Goal: Information Seeking & Learning: Learn about a topic

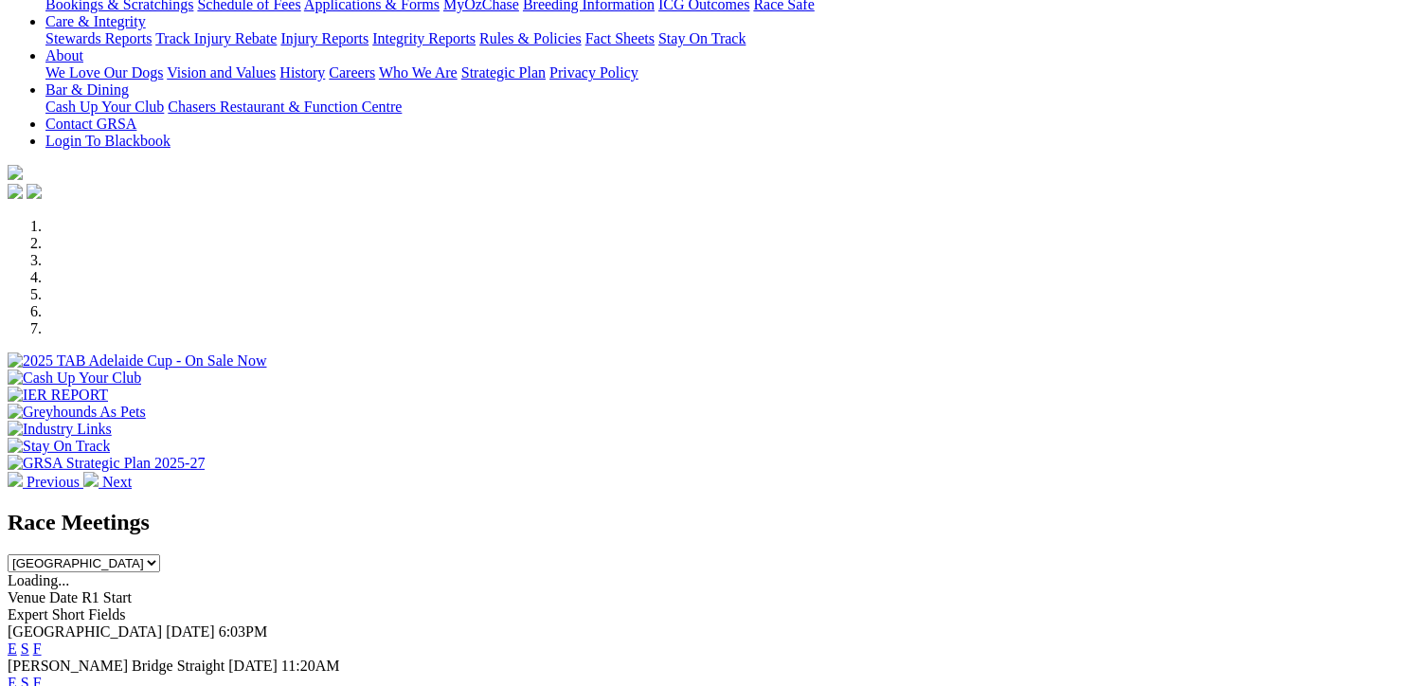
scroll to position [474, 0]
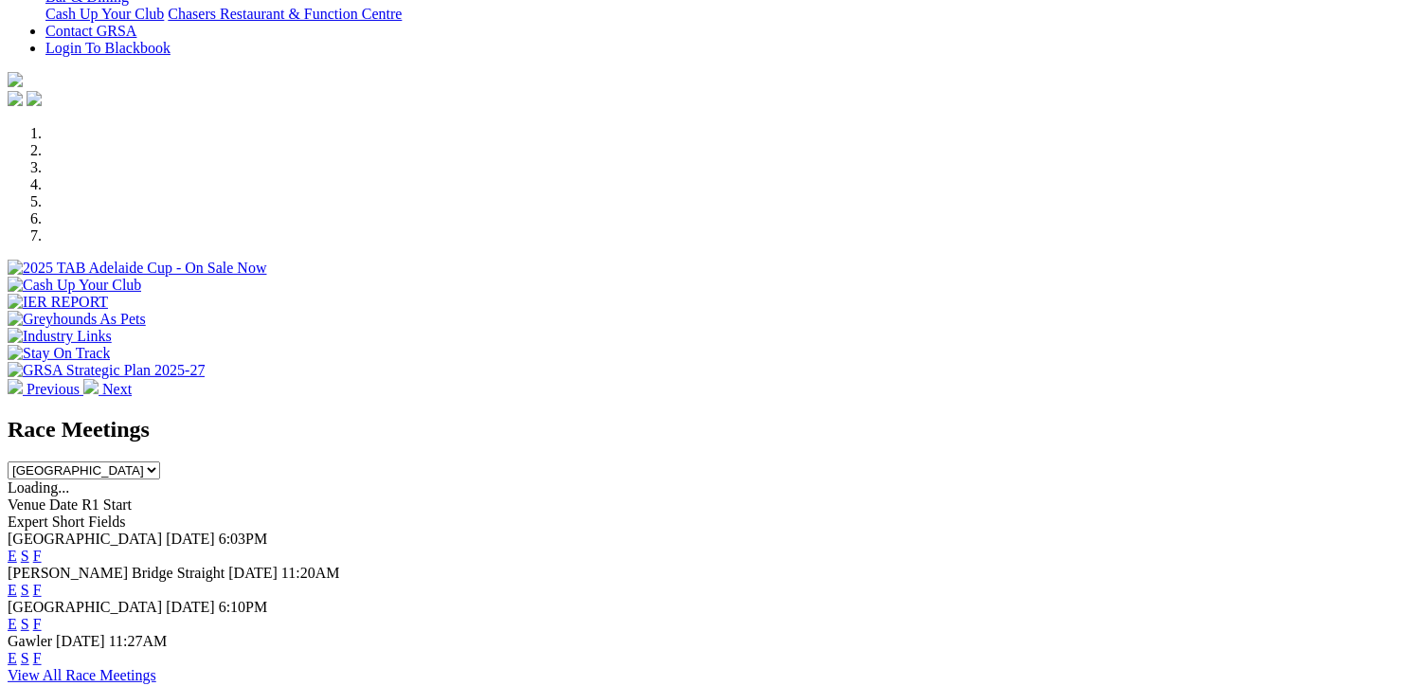
click at [42, 616] on link "F" at bounding box center [37, 624] width 9 height 16
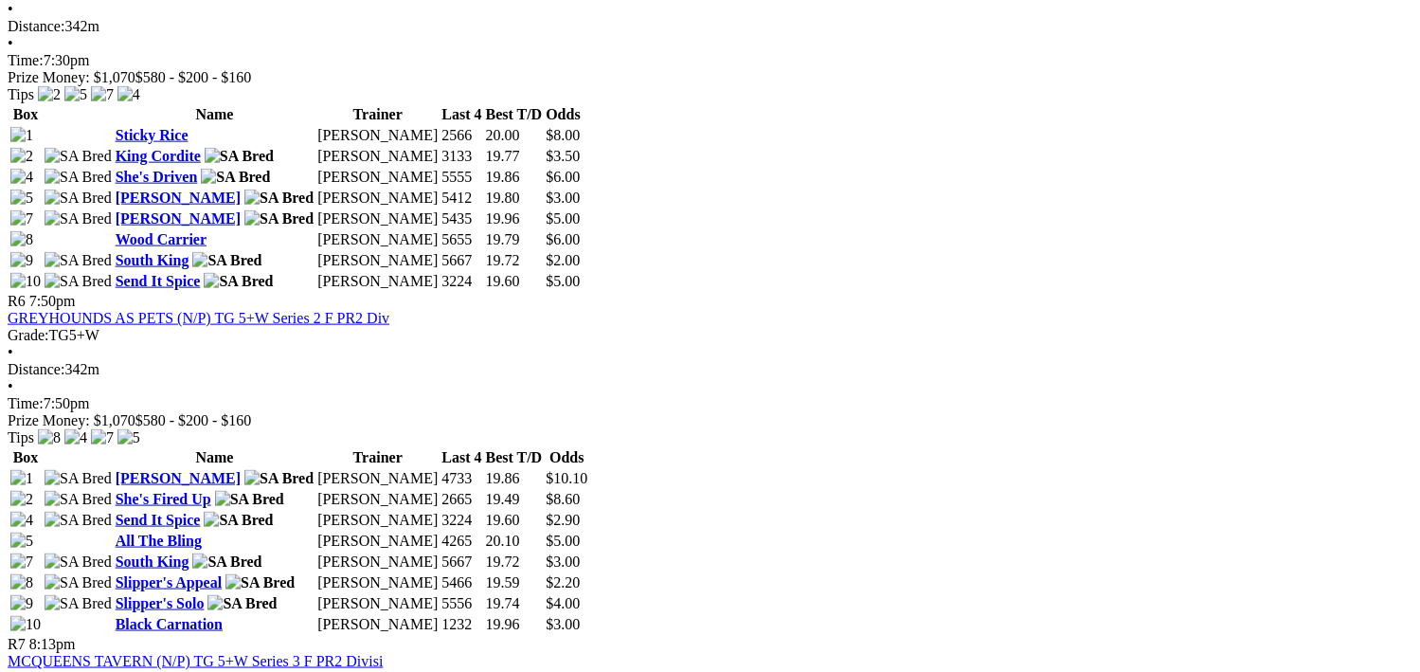
scroll to position [2653, 0]
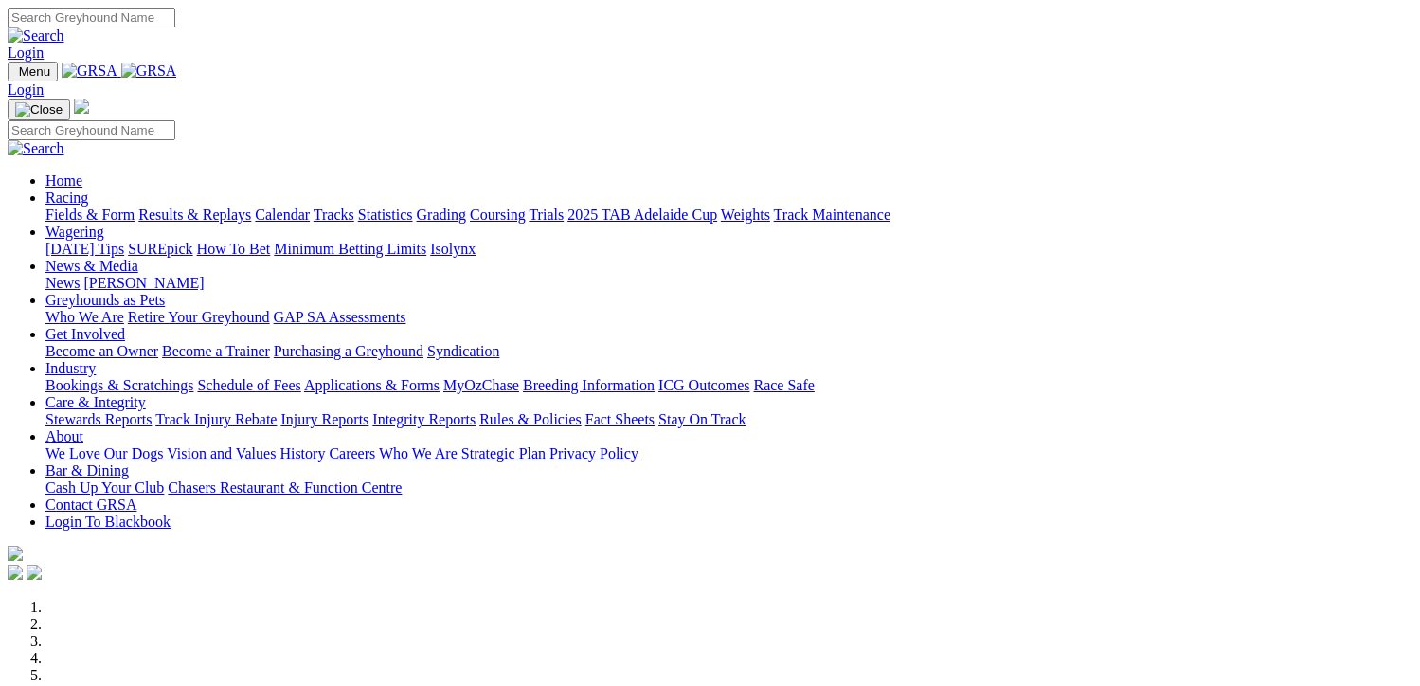
scroll to position [568, 0]
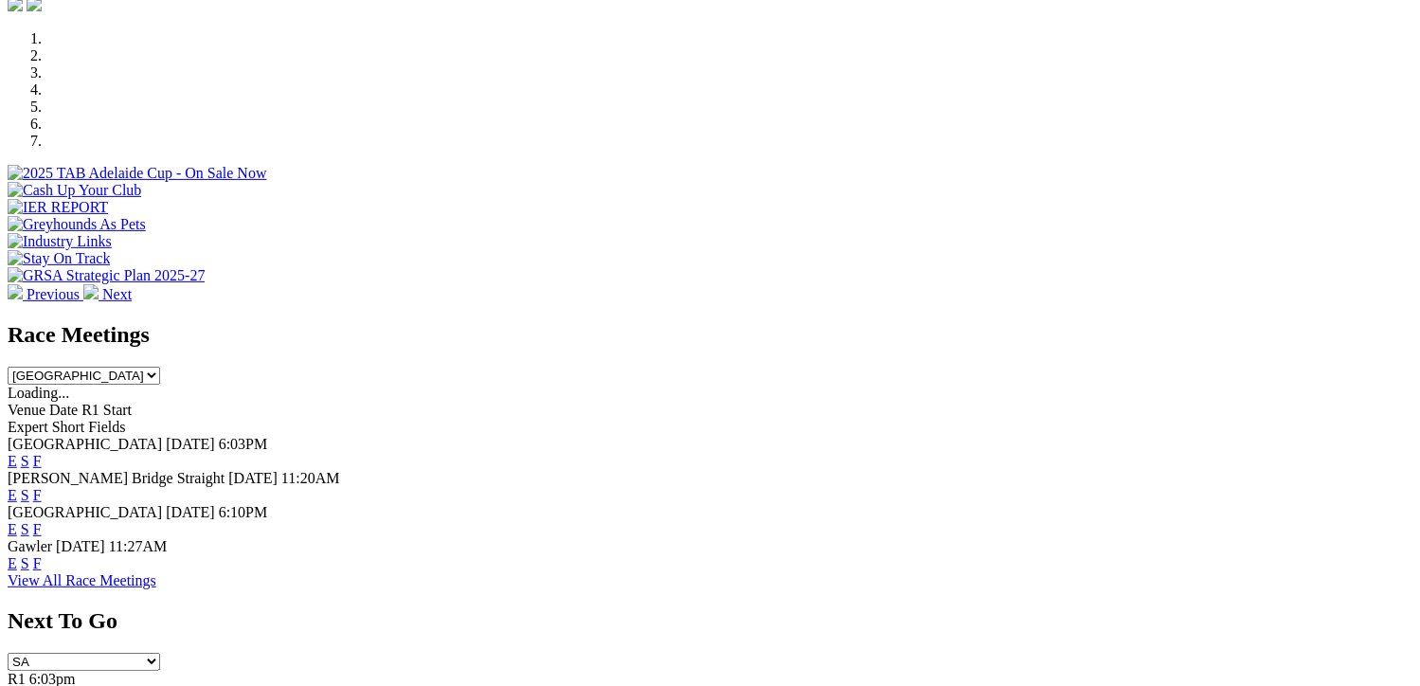
click at [42, 555] on link "F" at bounding box center [37, 563] width 9 height 16
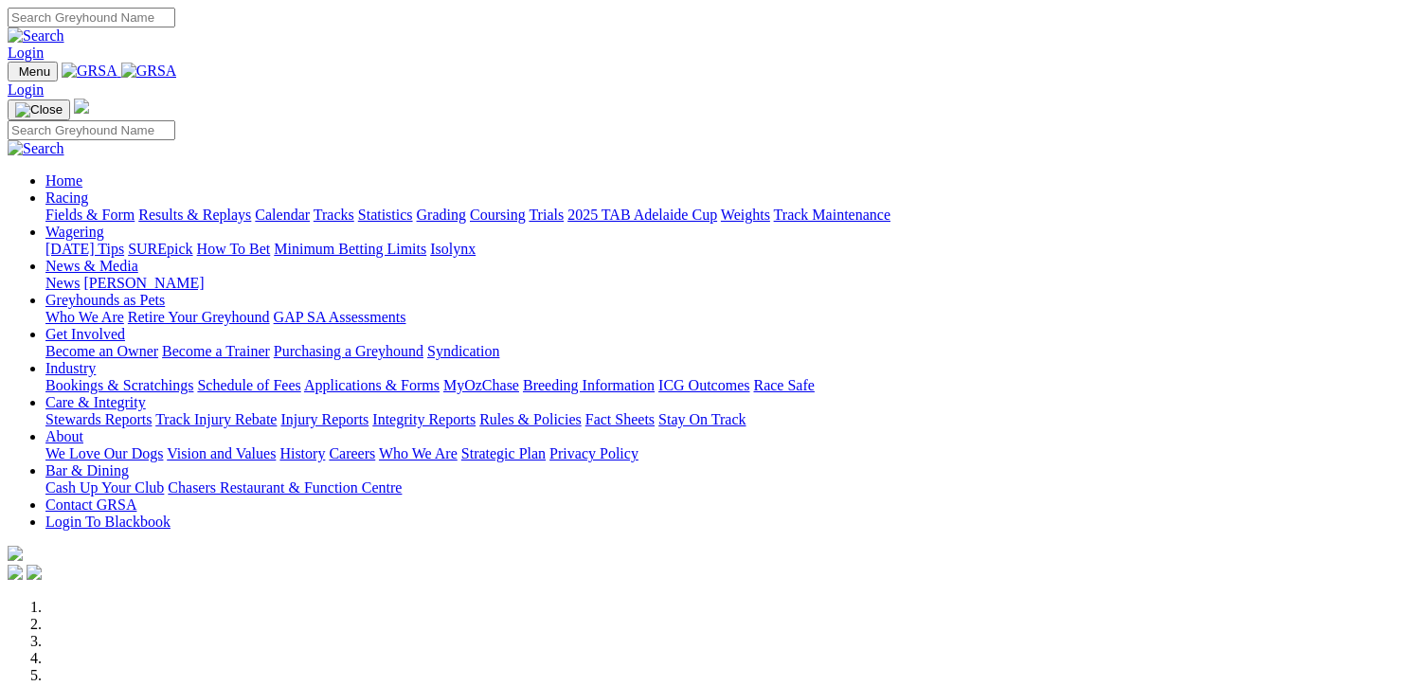
scroll to position [568, 0]
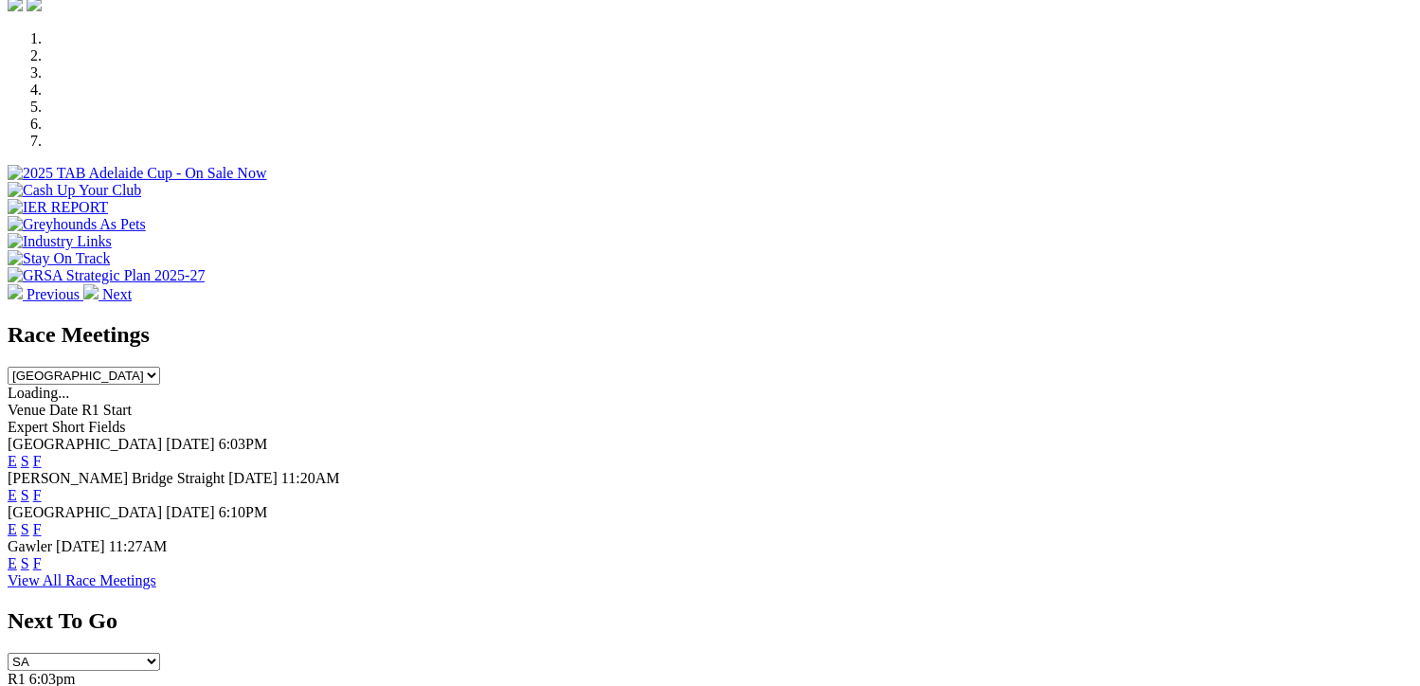
click at [42, 521] on link "F" at bounding box center [37, 529] width 9 height 16
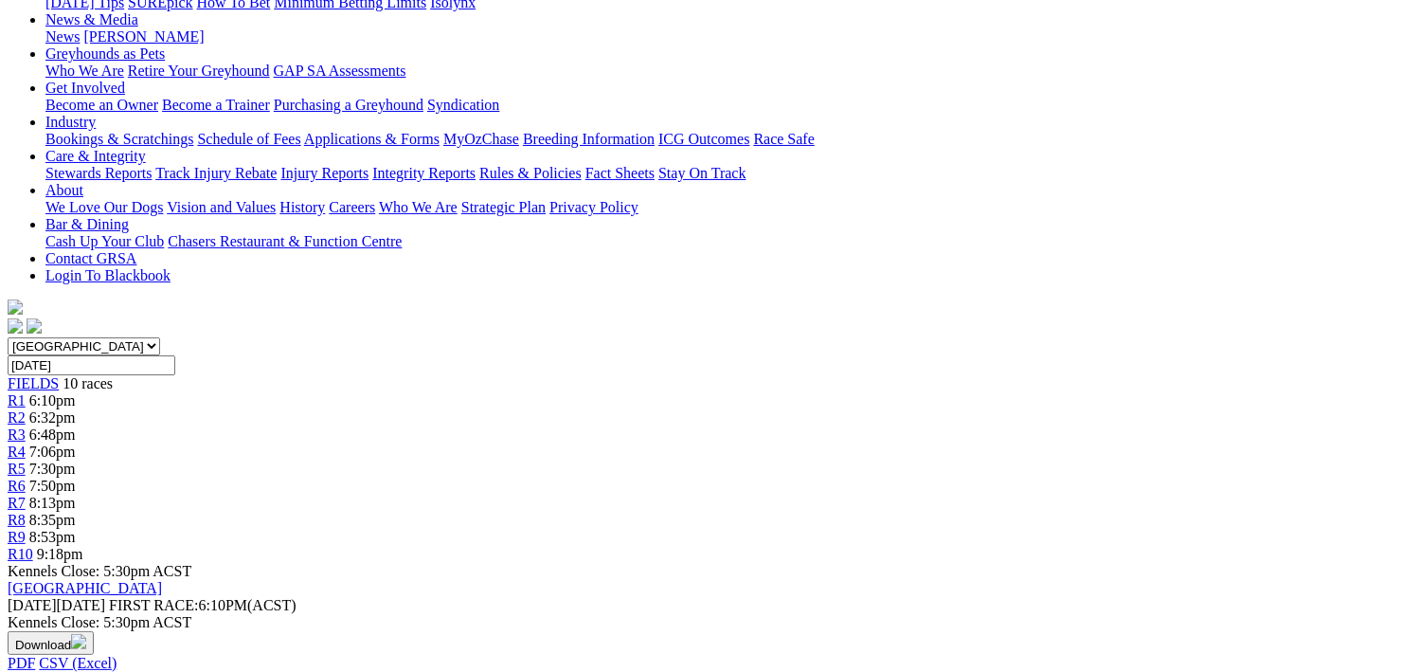
scroll to position [284, 0]
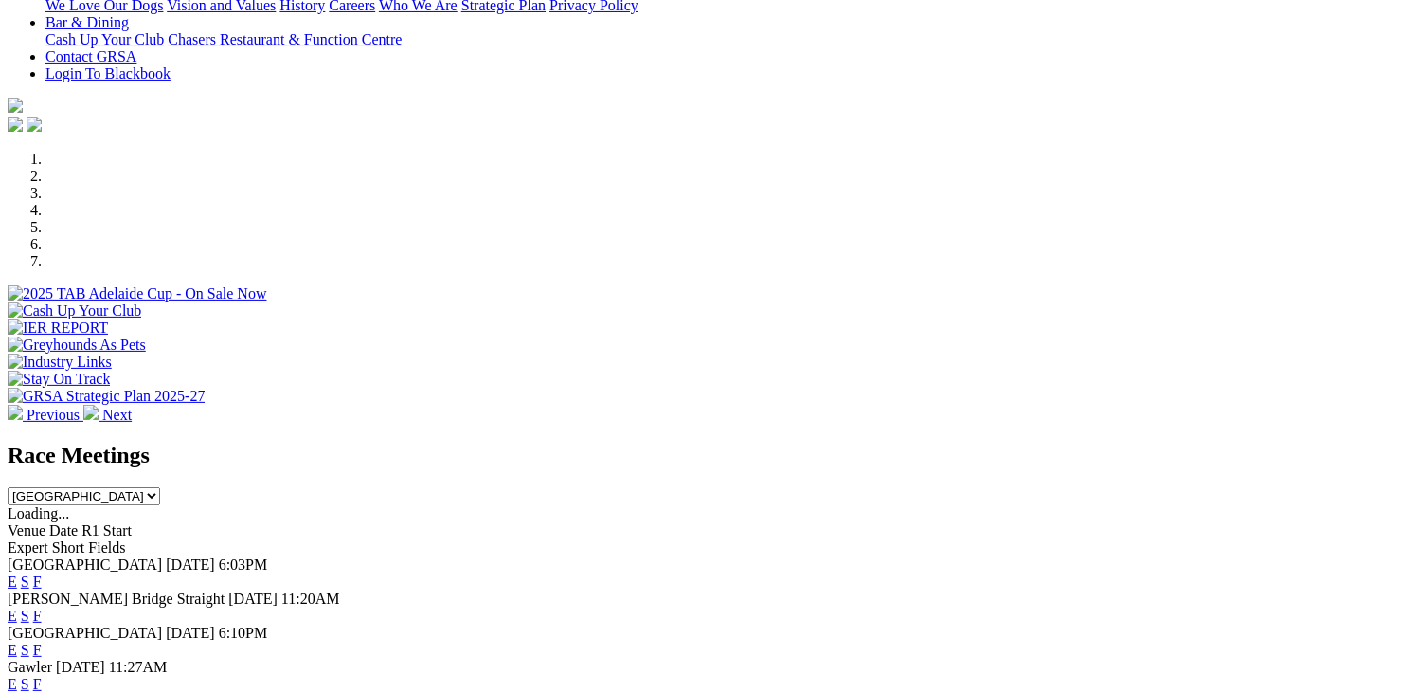
scroll to position [379, 0]
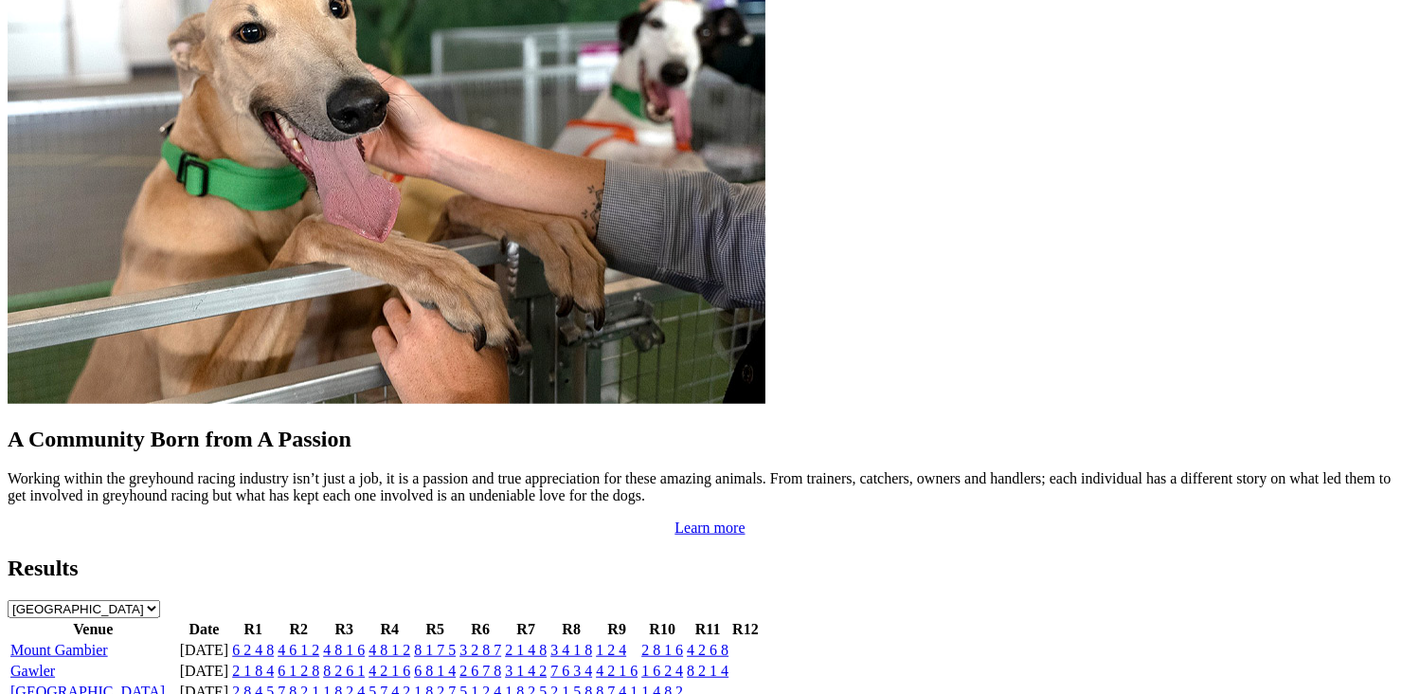
scroll to position [1516, 0]
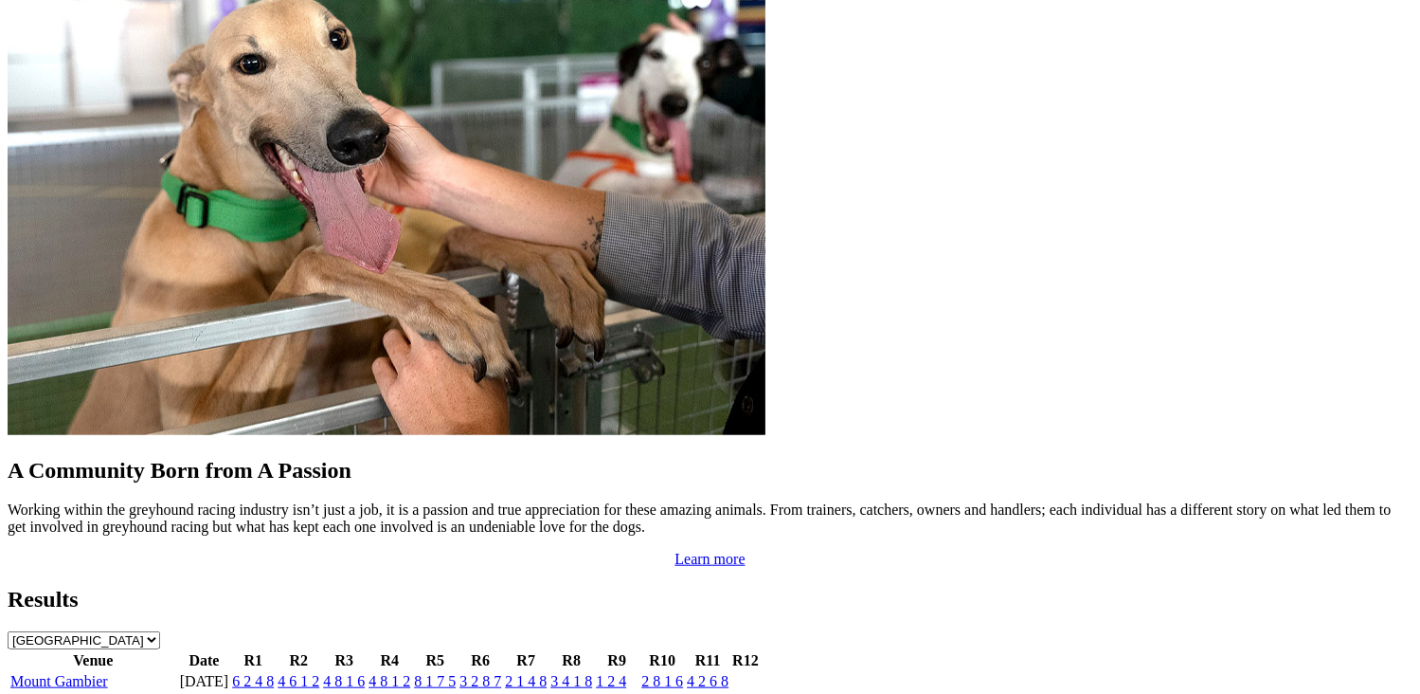
click at [55, 693] on link "Gawler" at bounding box center [32, 702] width 45 height 16
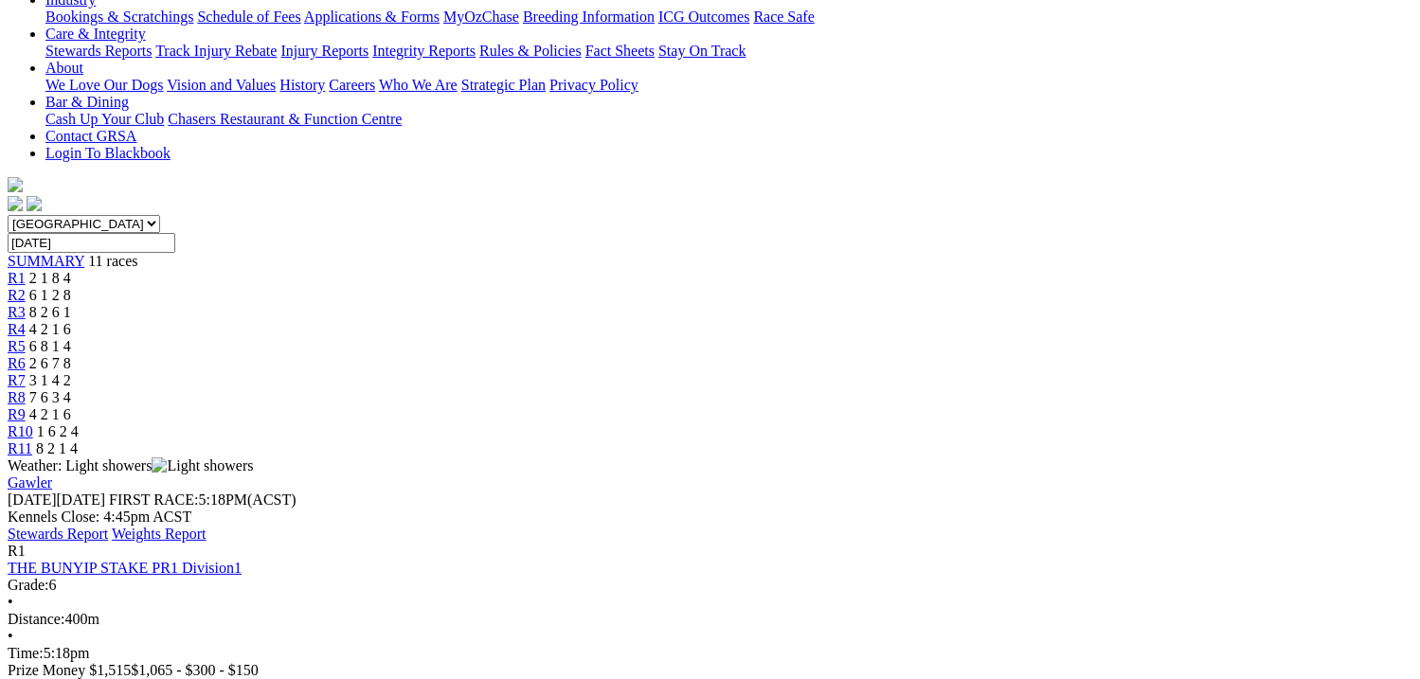
scroll to position [474, 0]
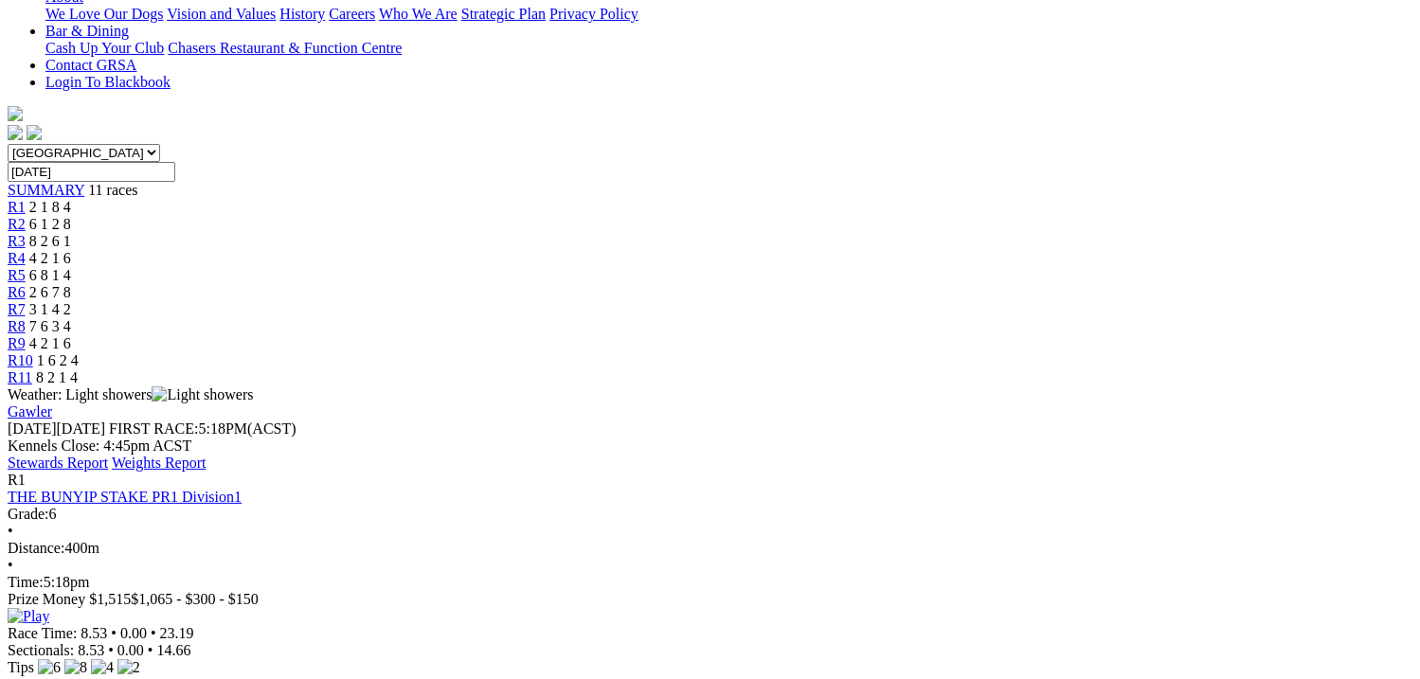
click at [49, 608] on img at bounding box center [29, 616] width 42 height 17
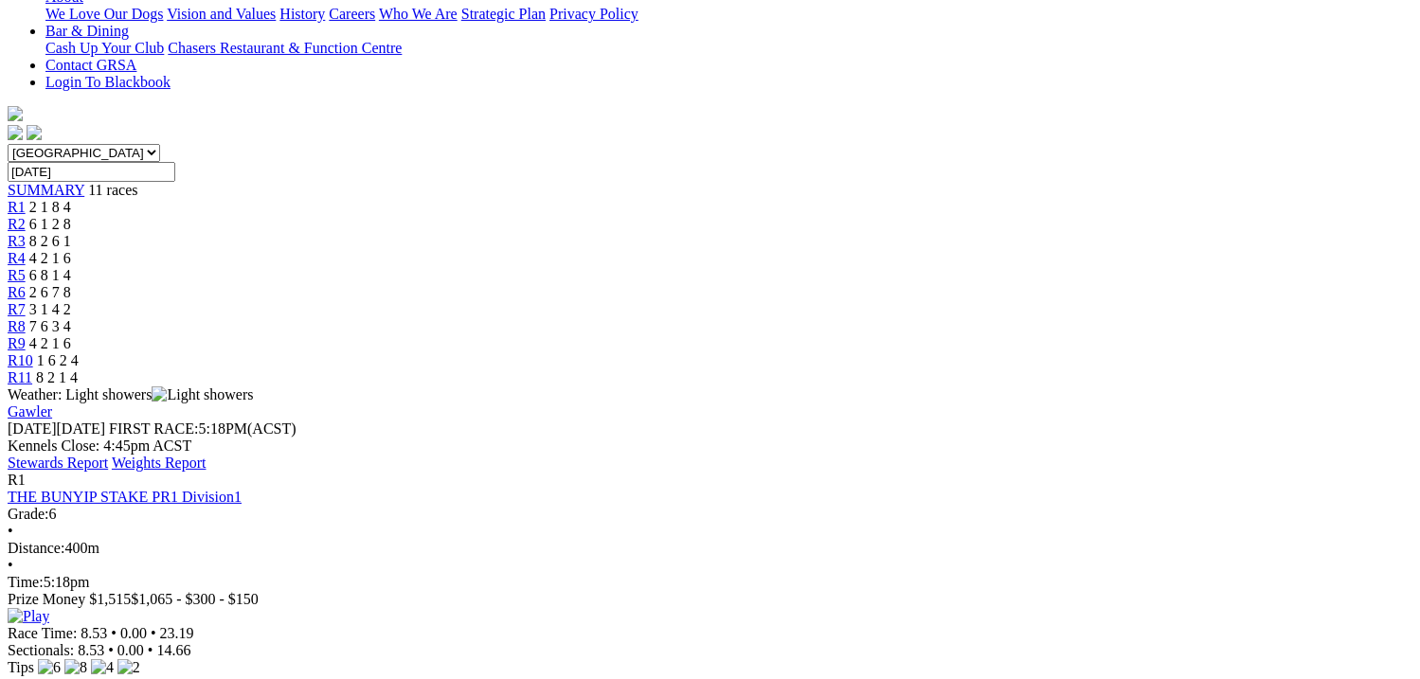
click at [49, 608] on img at bounding box center [29, 616] width 42 height 17
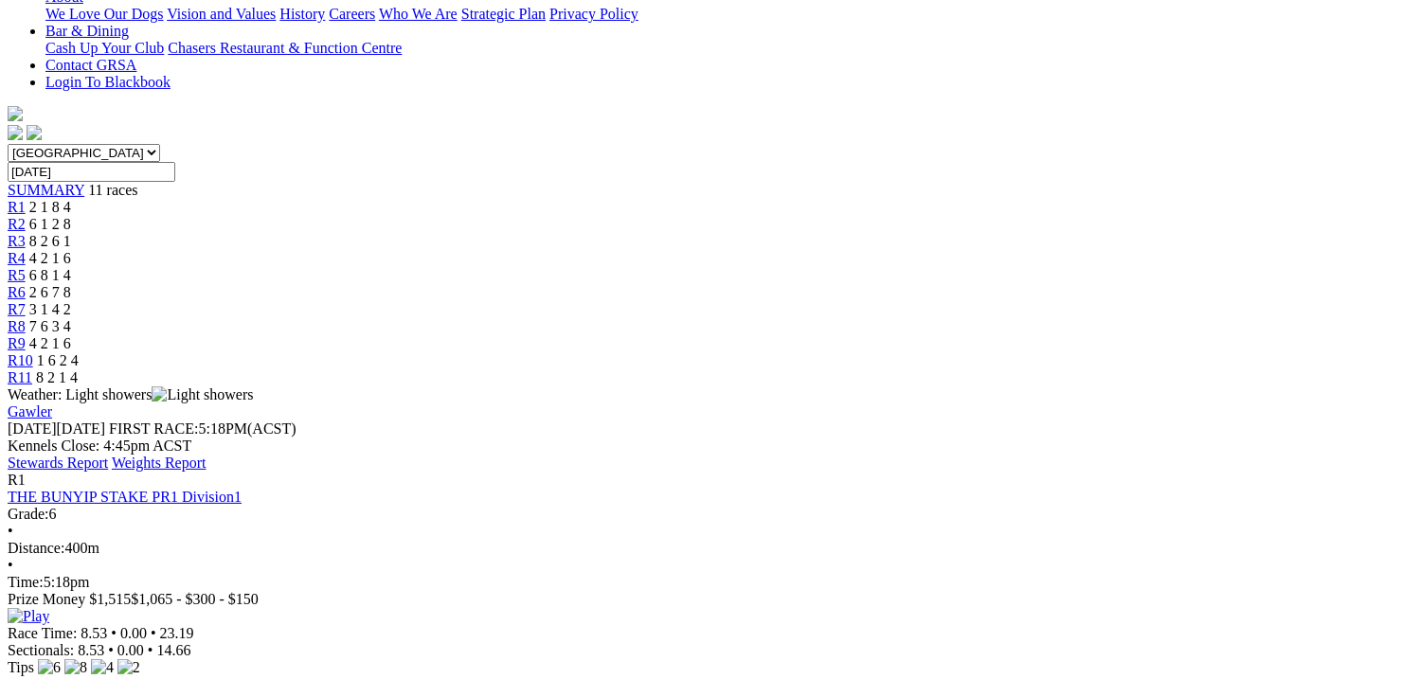
click at [49, 608] on img at bounding box center [29, 616] width 42 height 17
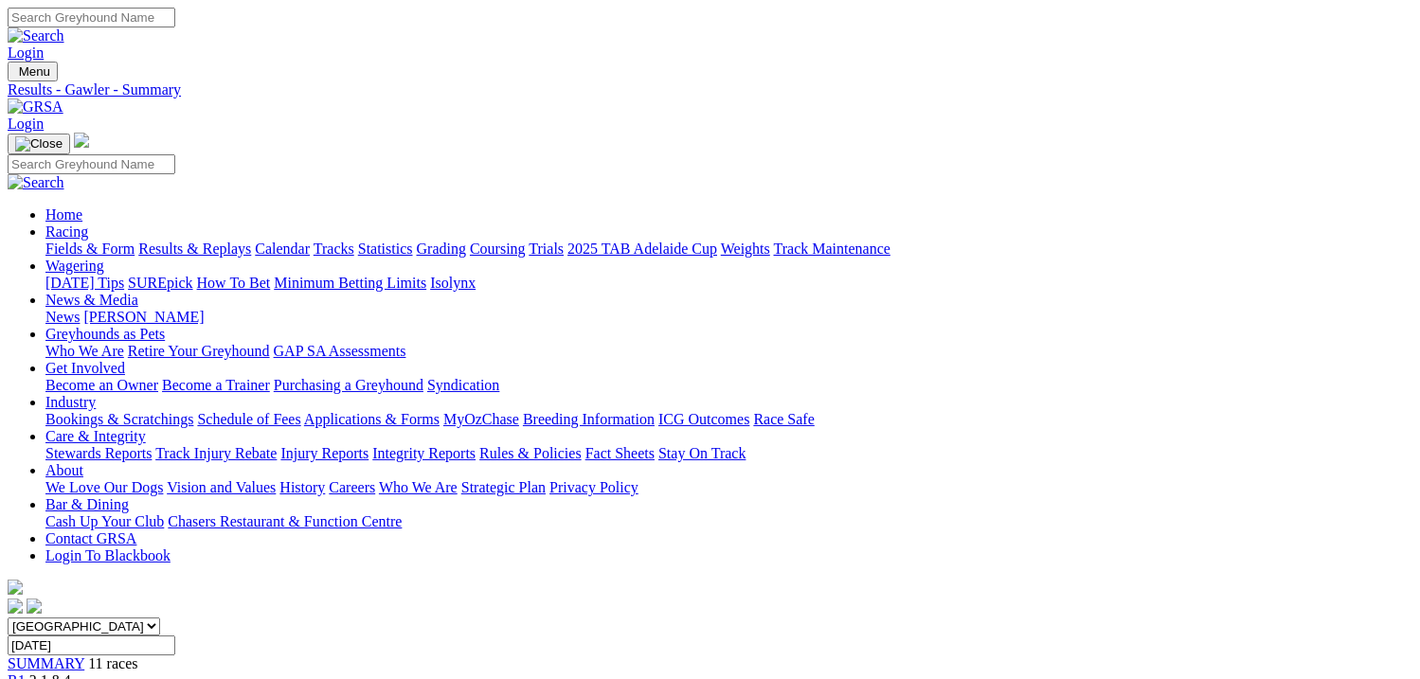
scroll to position [189, 0]
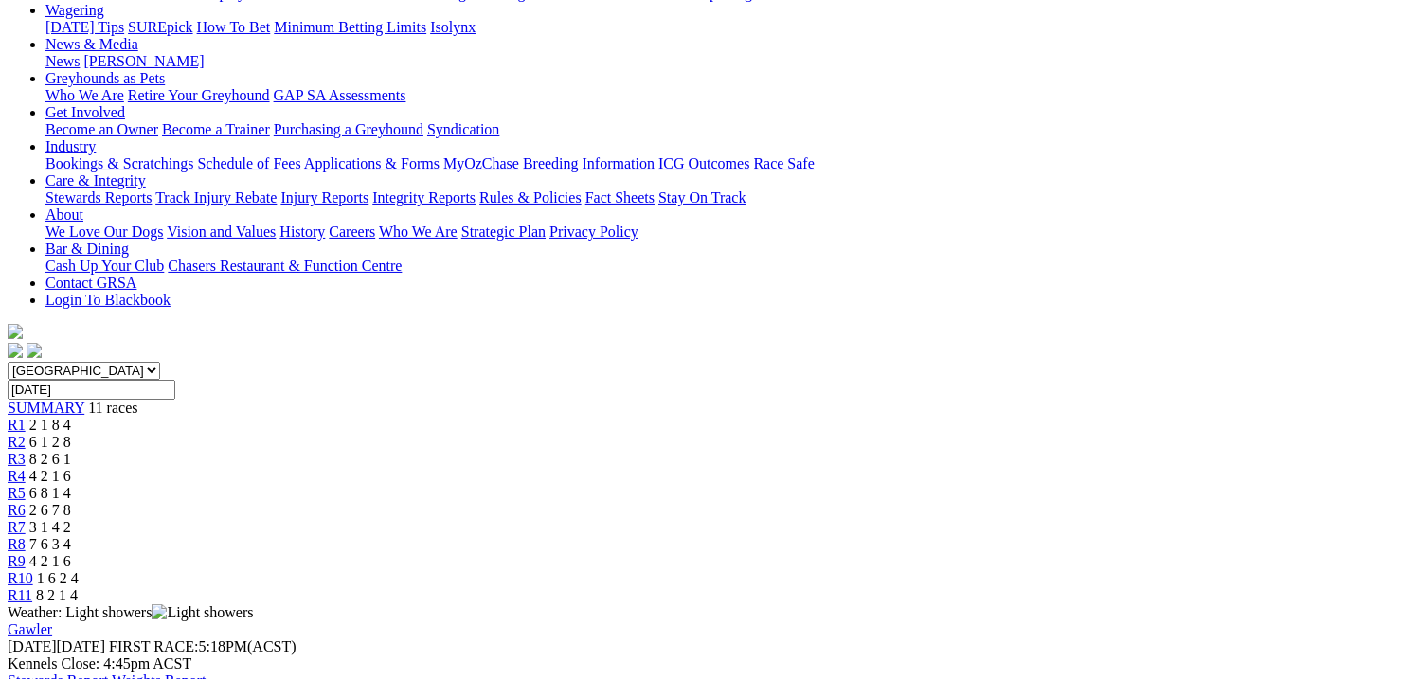
scroll to position [284, 0]
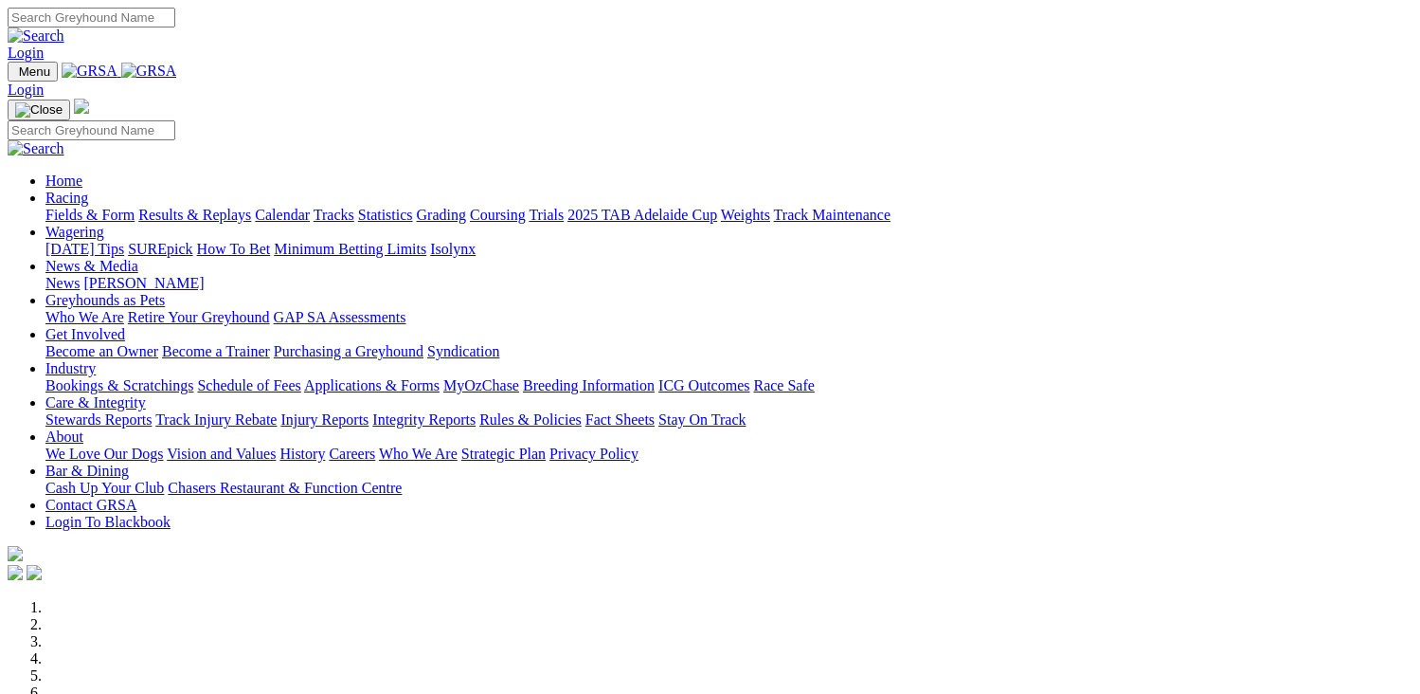
scroll to position [568, 0]
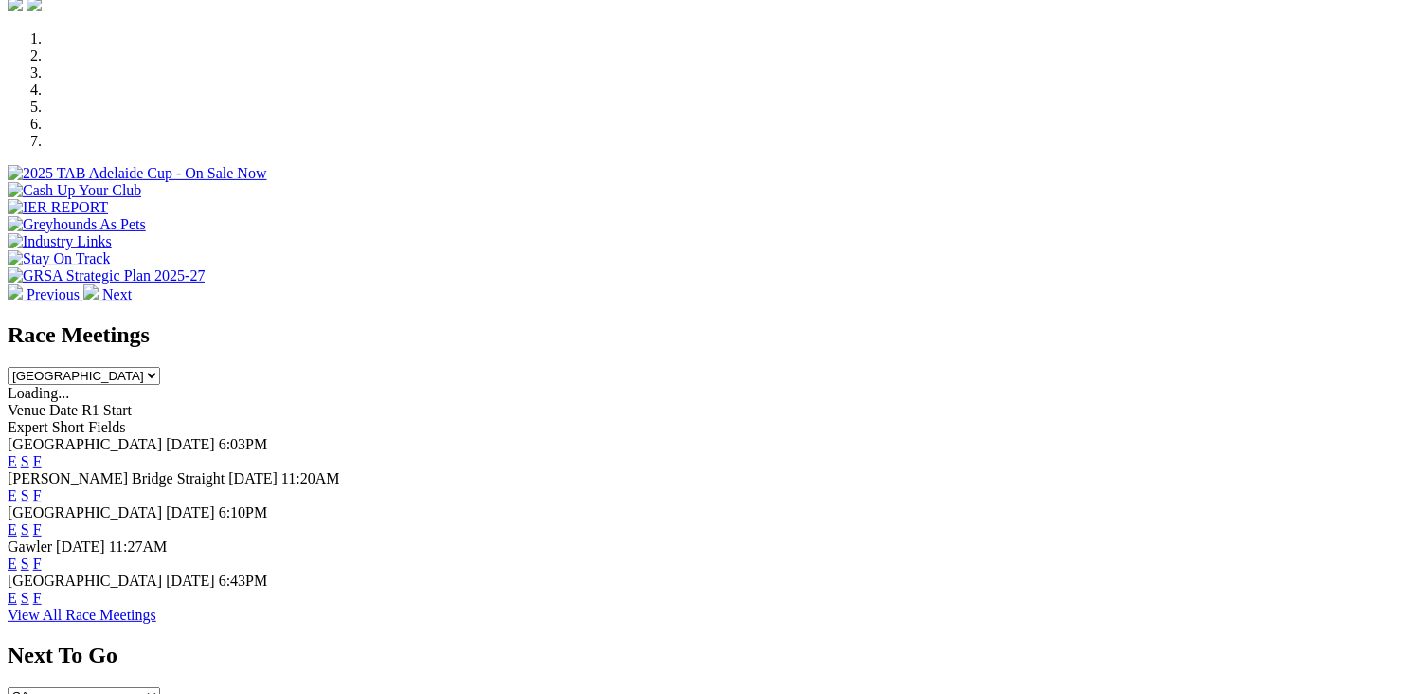
click at [42, 589] on link "F" at bounding box center [37, 597] width 9 height 16
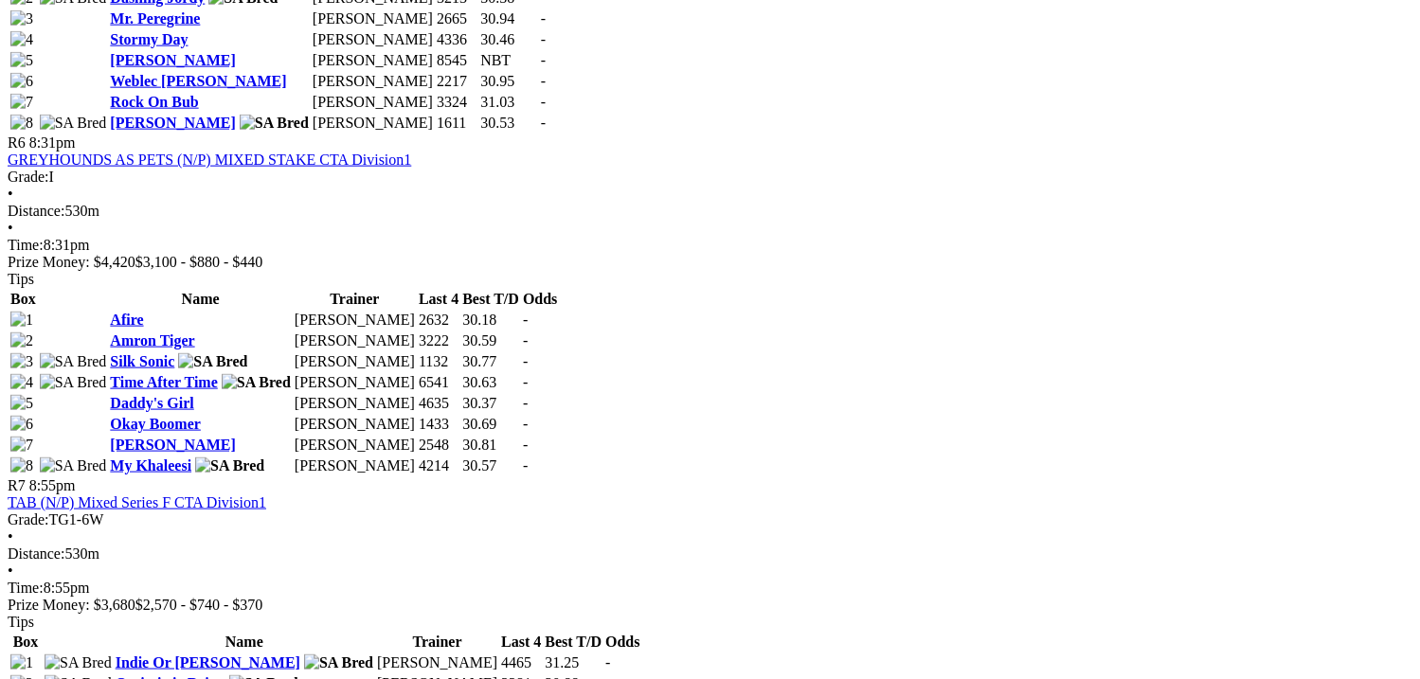
scroll to position [2558, 0]
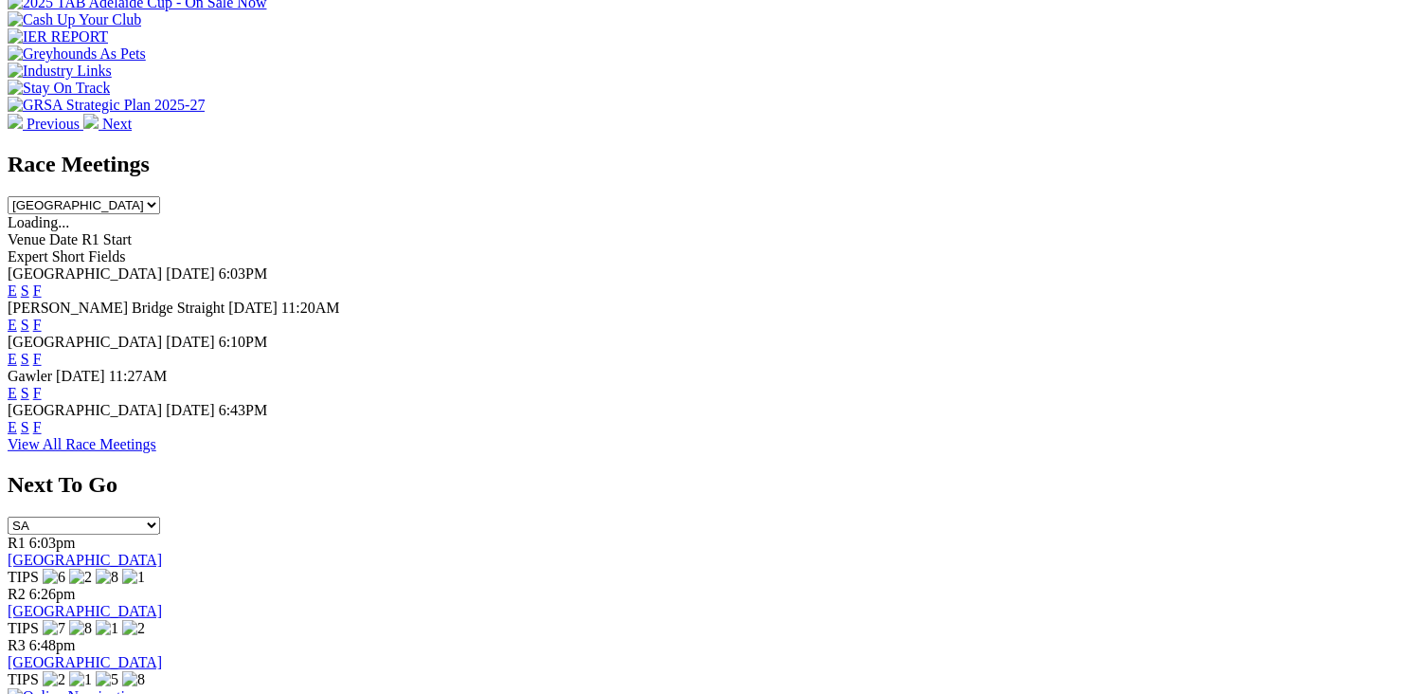
scroll to position [663, 0]
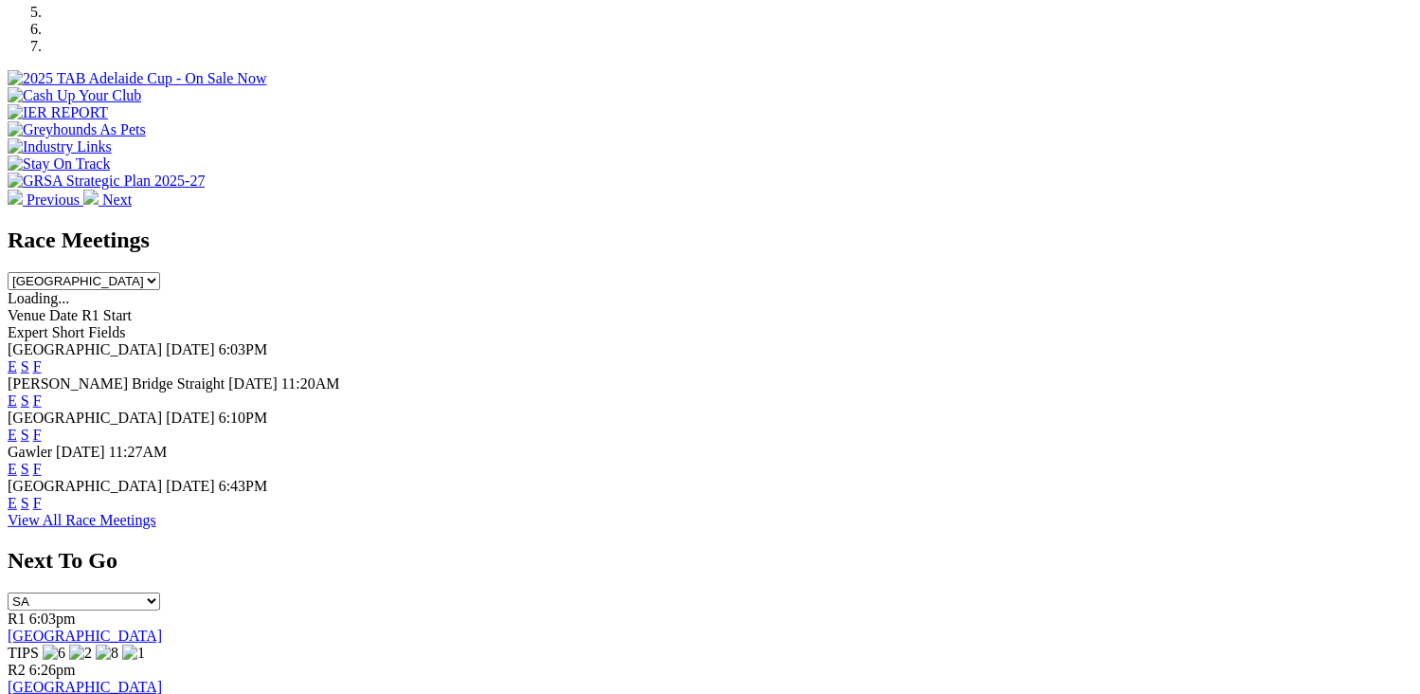
click at [42, 495] on link "F" at bounding box center [37, 503] width 9 height 16
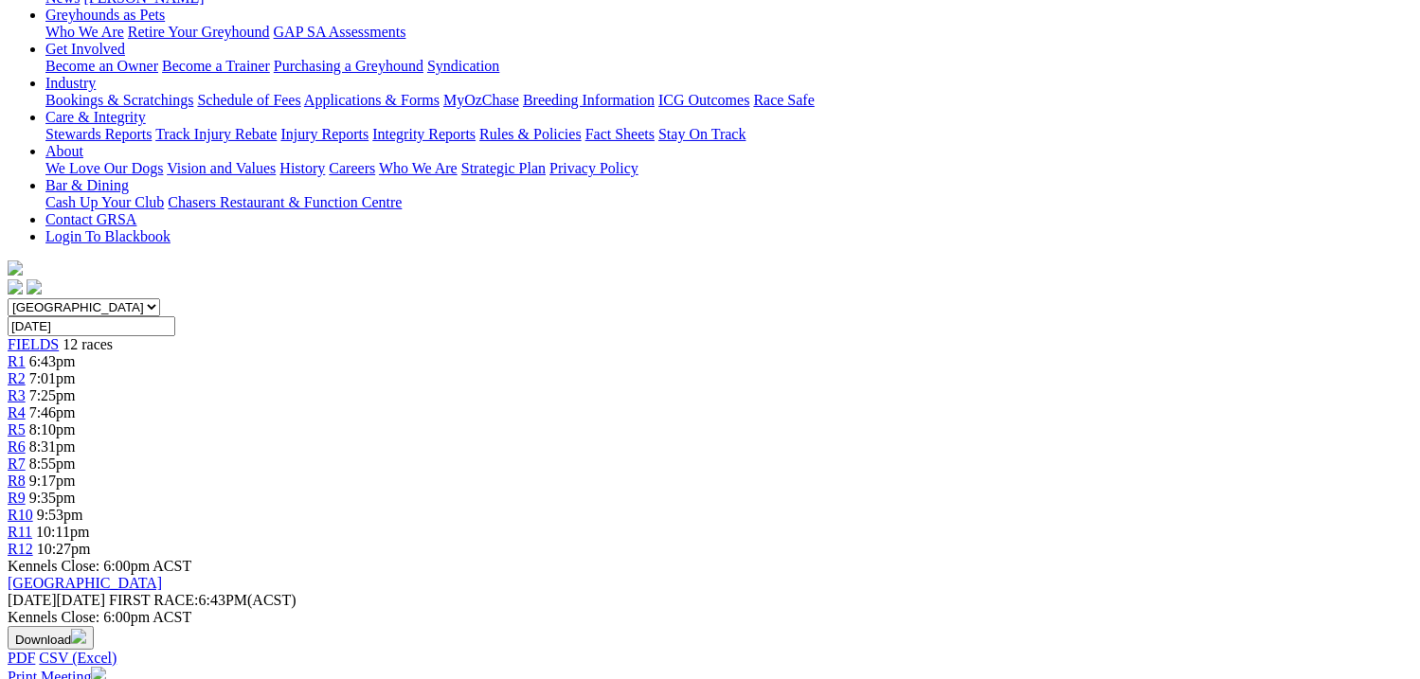
scroll to position [379, 0]
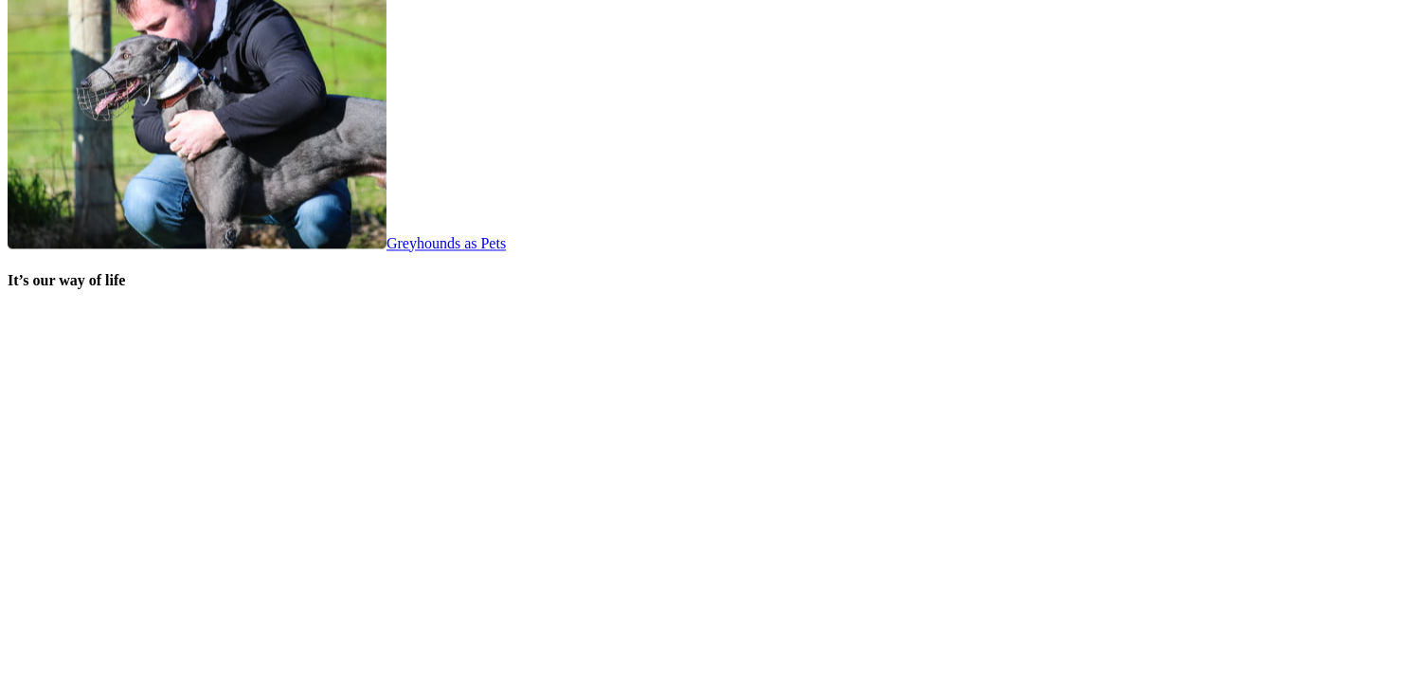
scroll to position [3884, 0]
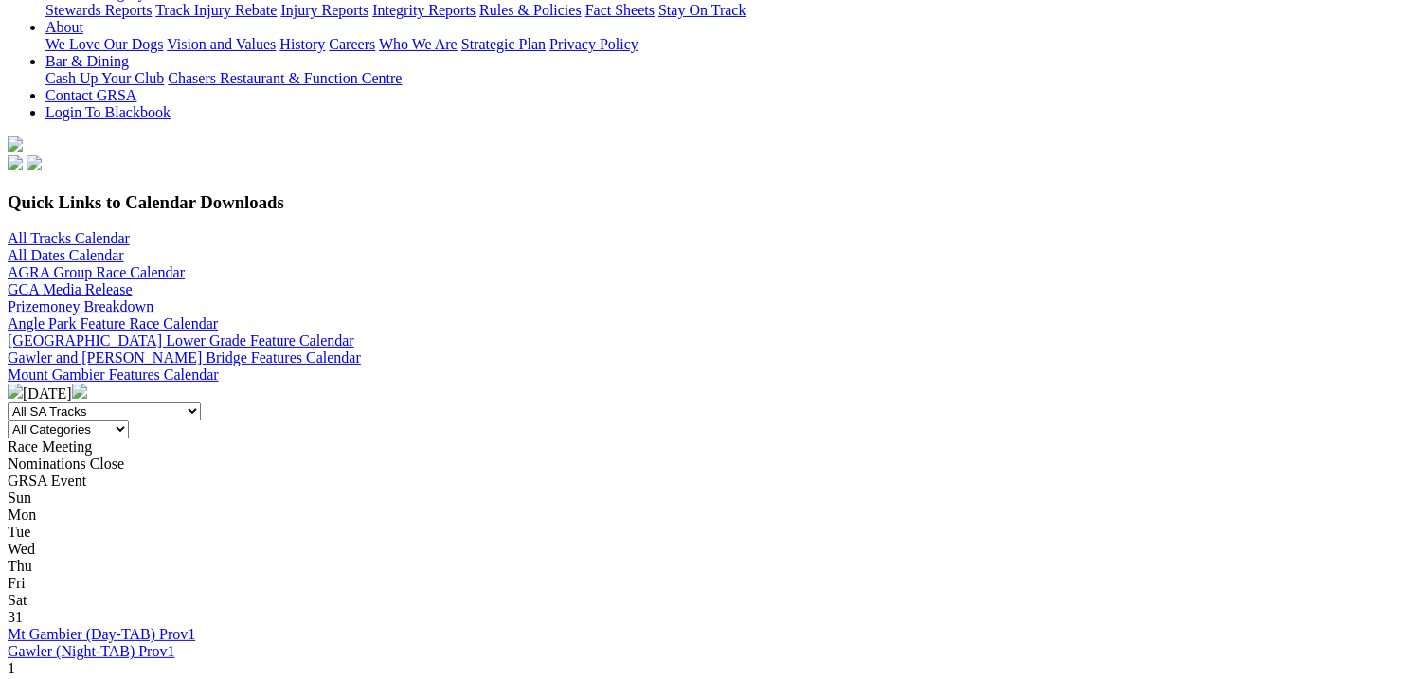
scroll to position [474, 0]
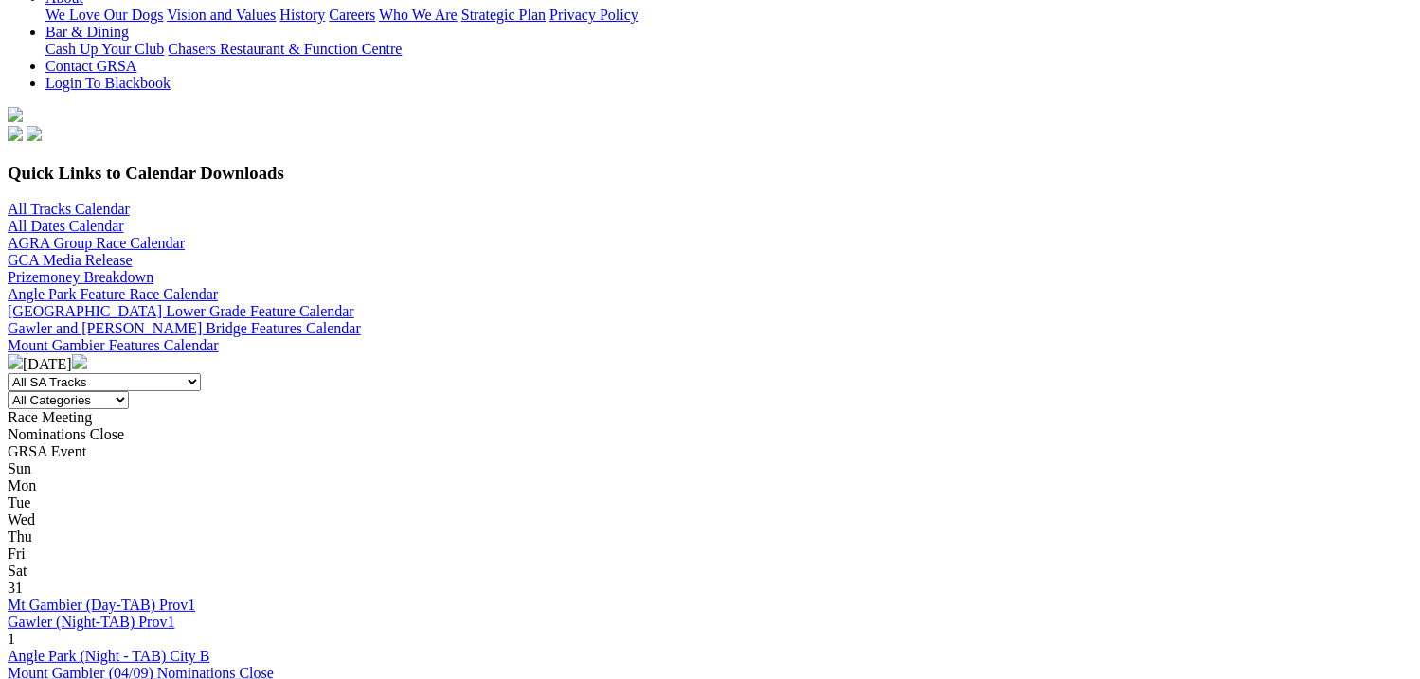
scroll to position [474, 0]
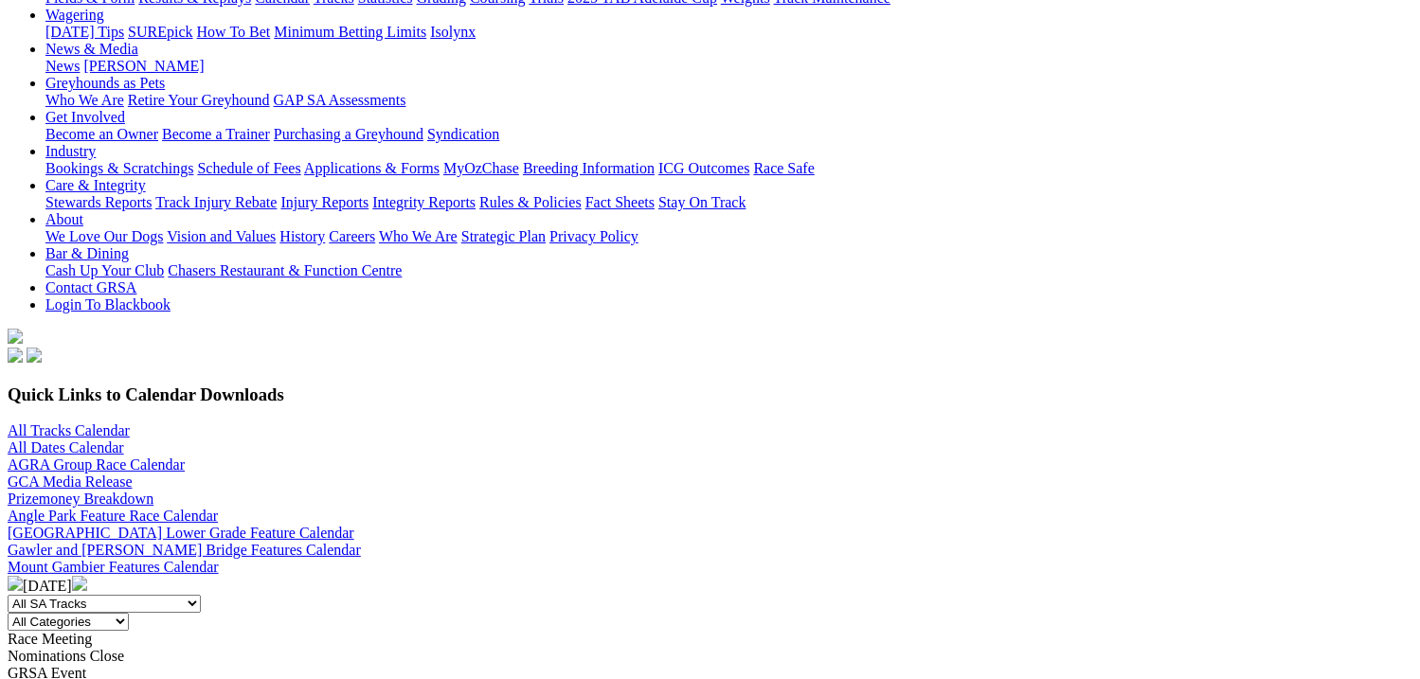
scroll to position [284, 0]
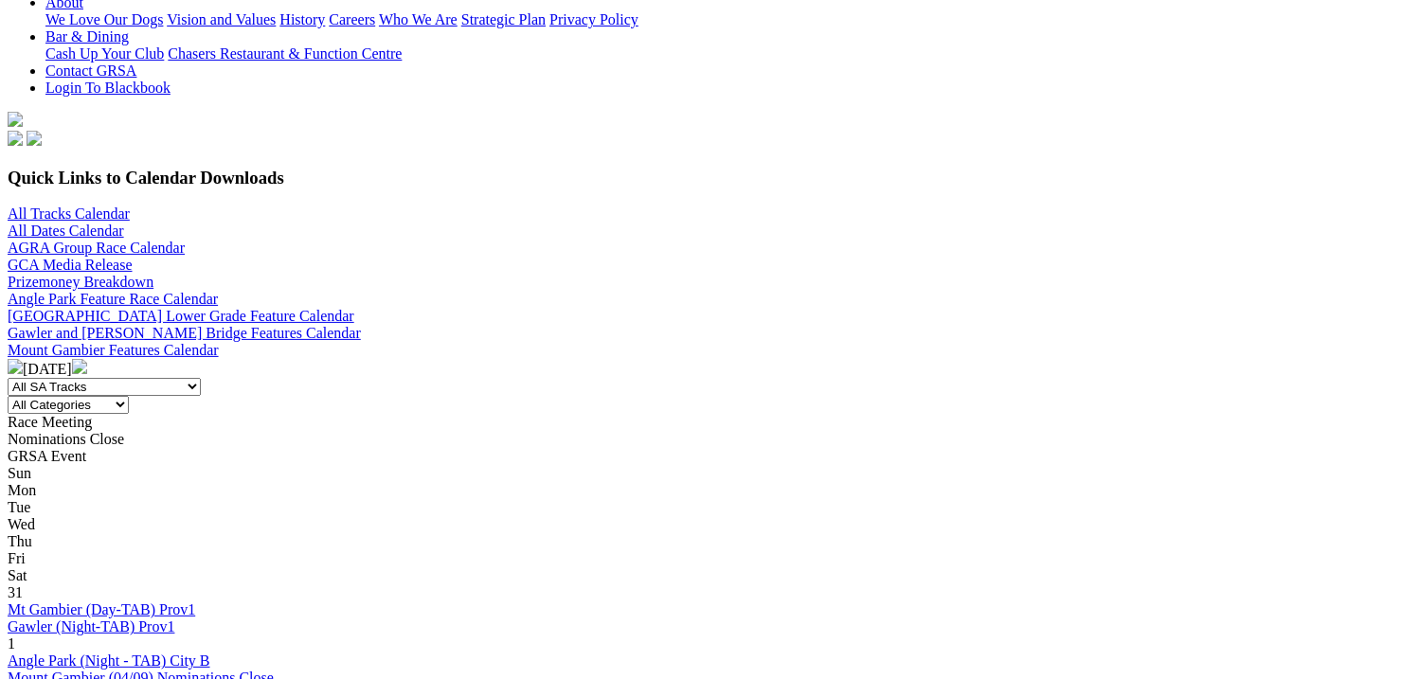
scroll to position [474, 0]
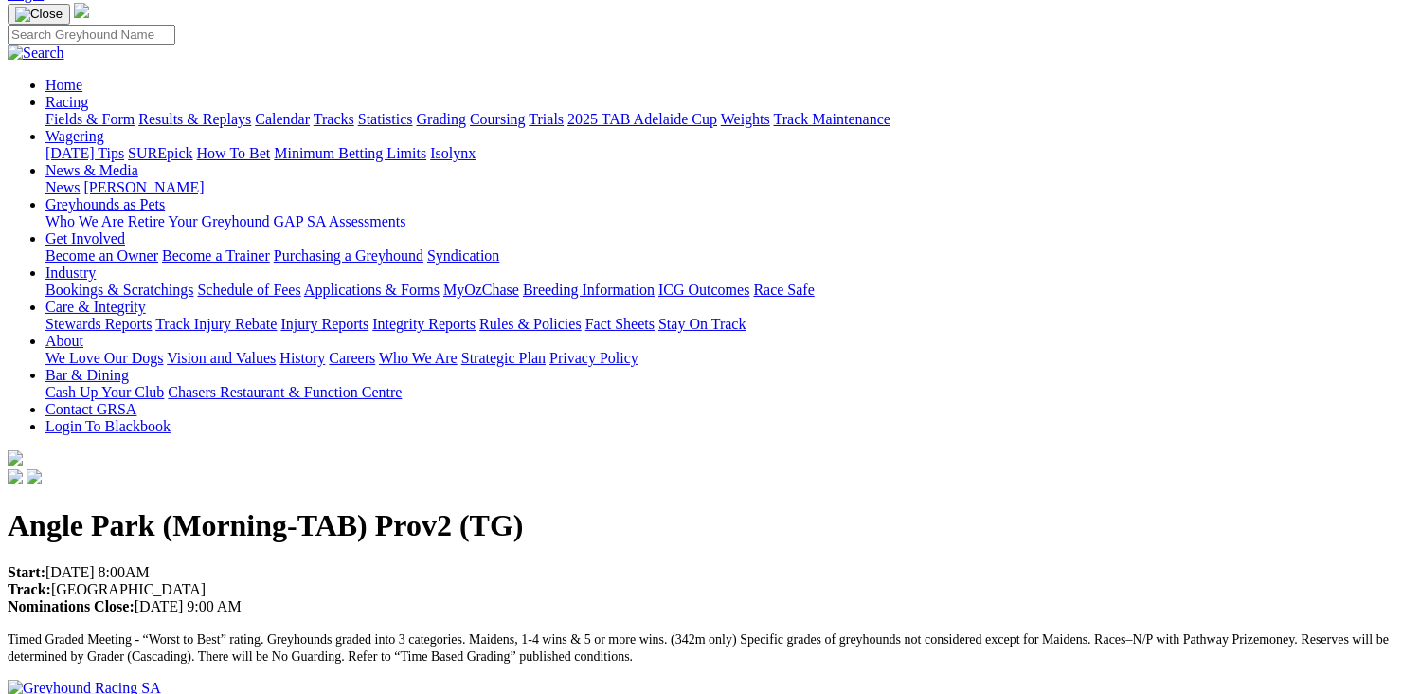
scroll to position [95, 0]
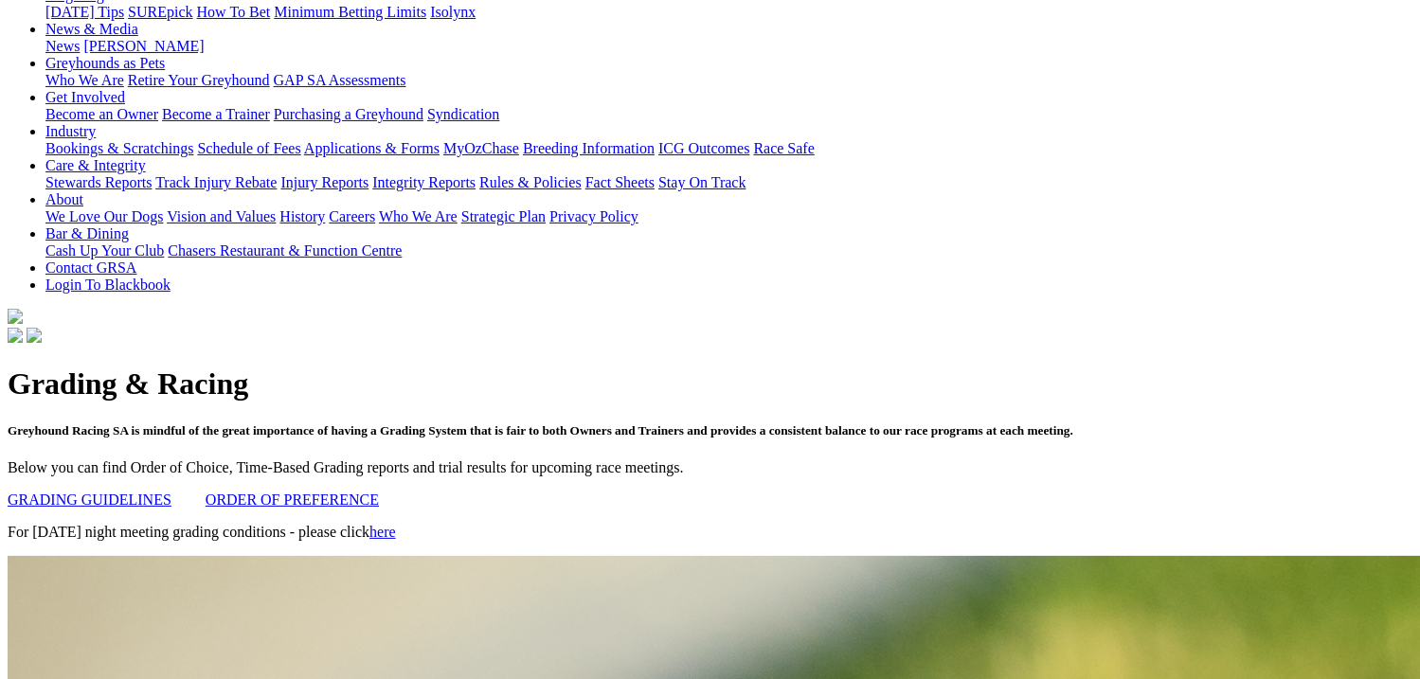
scroll to position [189, 0]
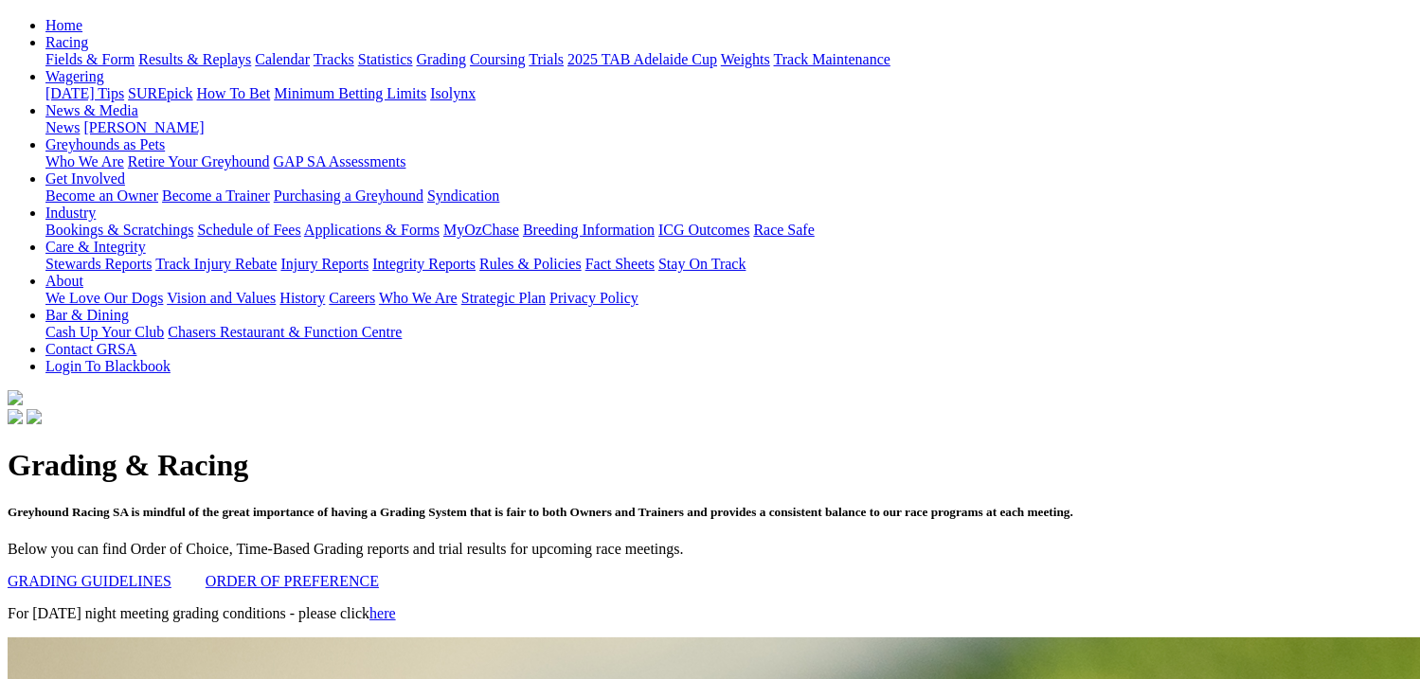
click at [171, 573] on link "GRADING GUIDELINES" at bounding box center [90, 581] width 164 height 16
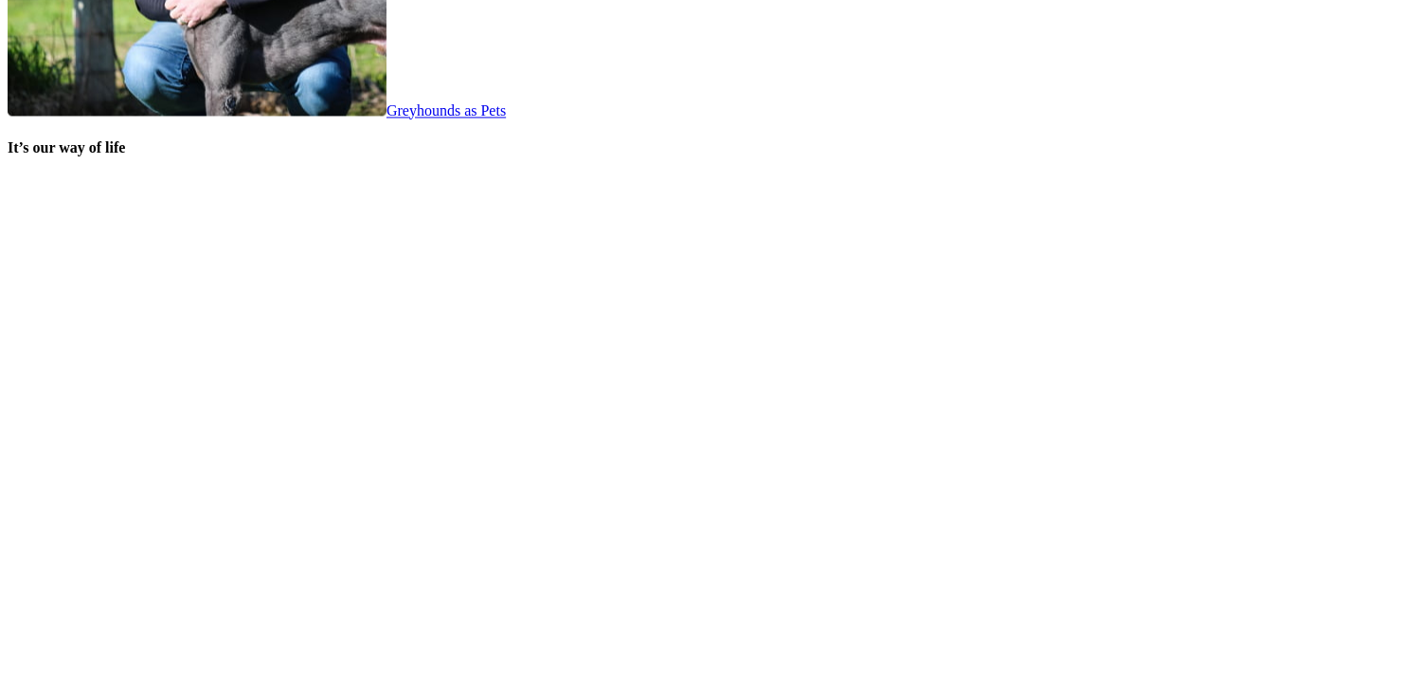
scroll to position [3884, 0]
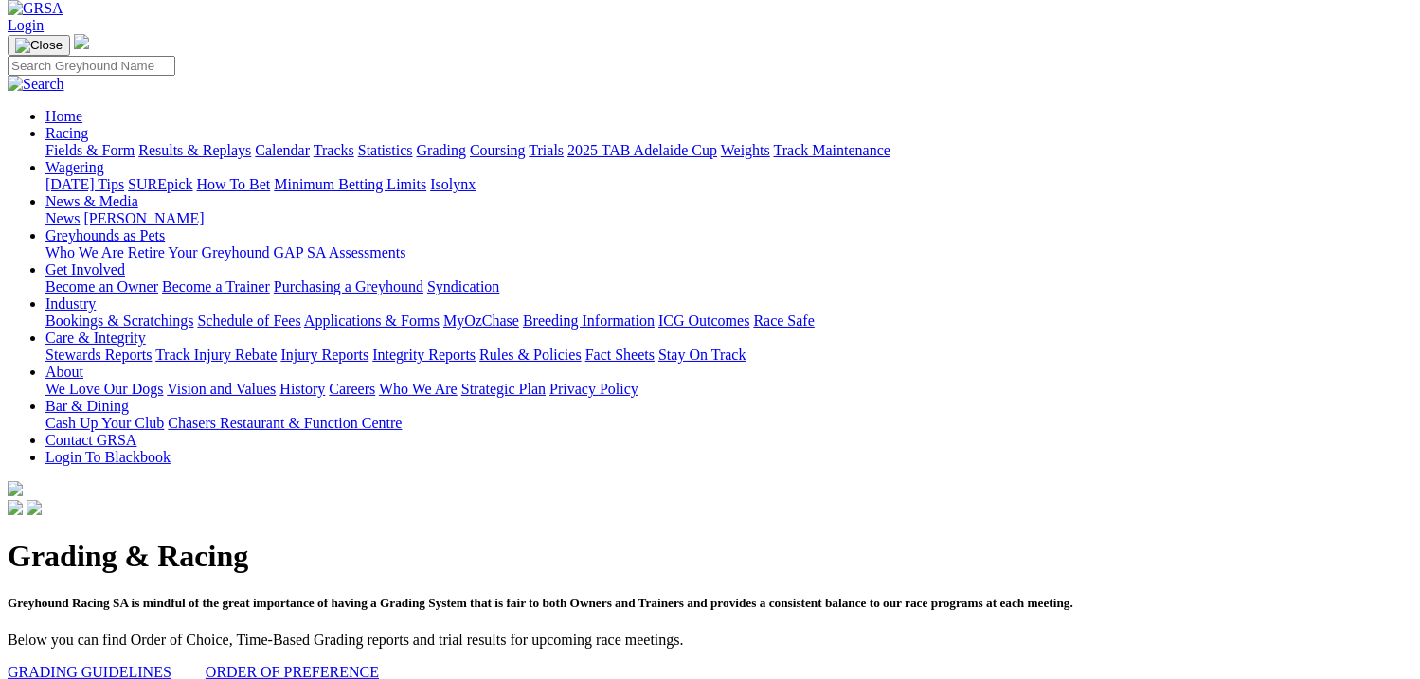
scroll to position [95, 0]
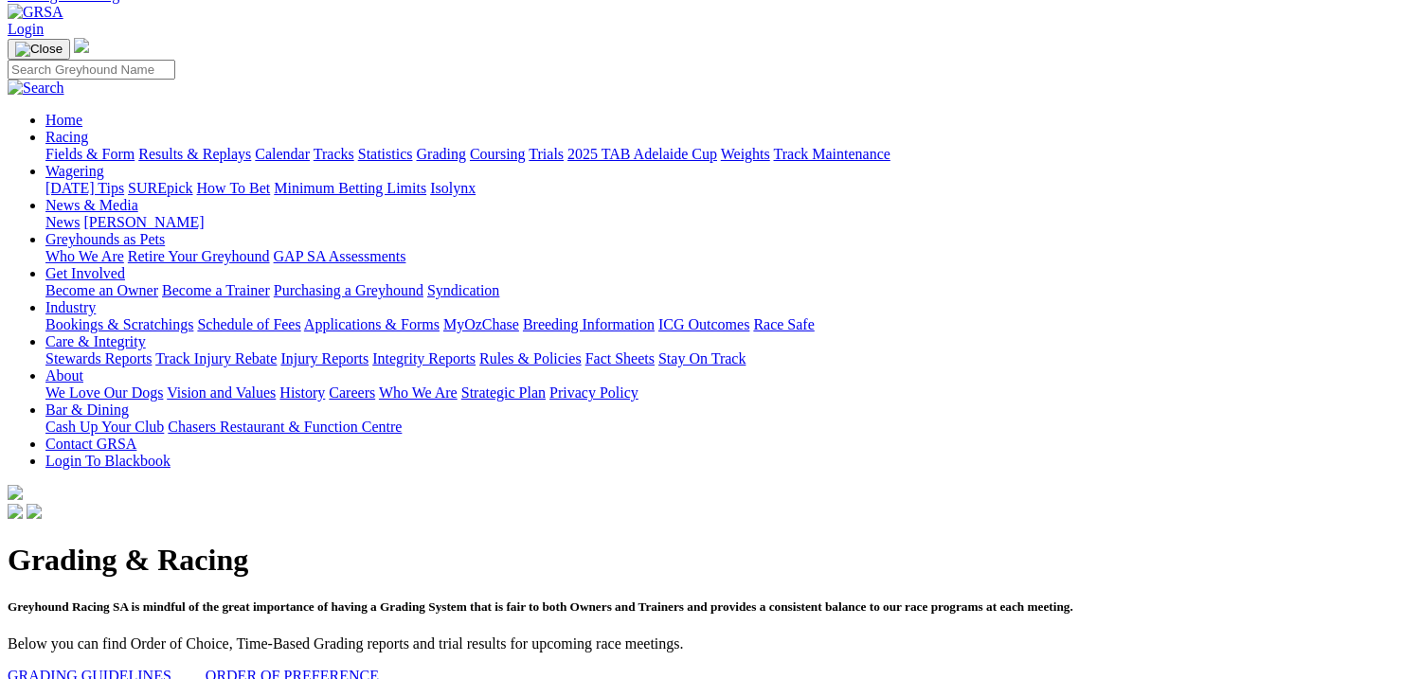
click at [142, 668] on link "GRADING GUIDELINES" at bounding box center [90, 676] width 164 height 16
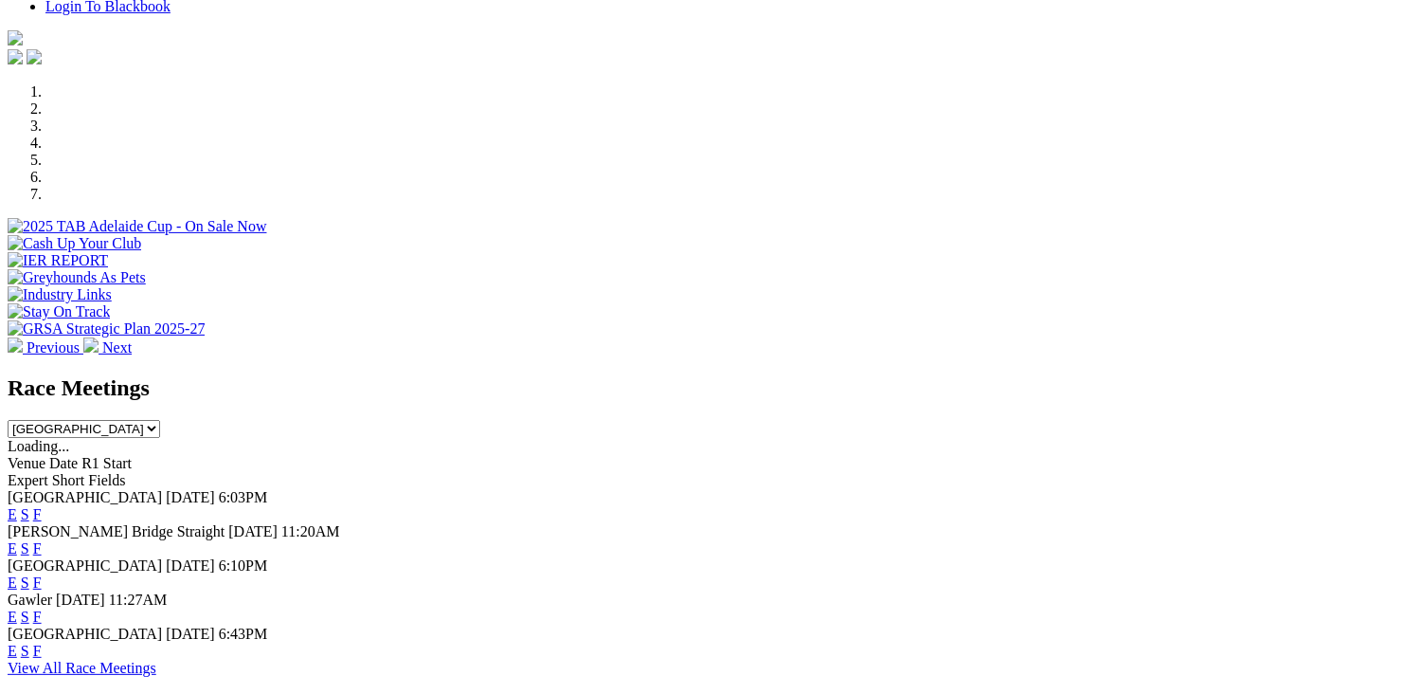
scroll to position [474, 0]
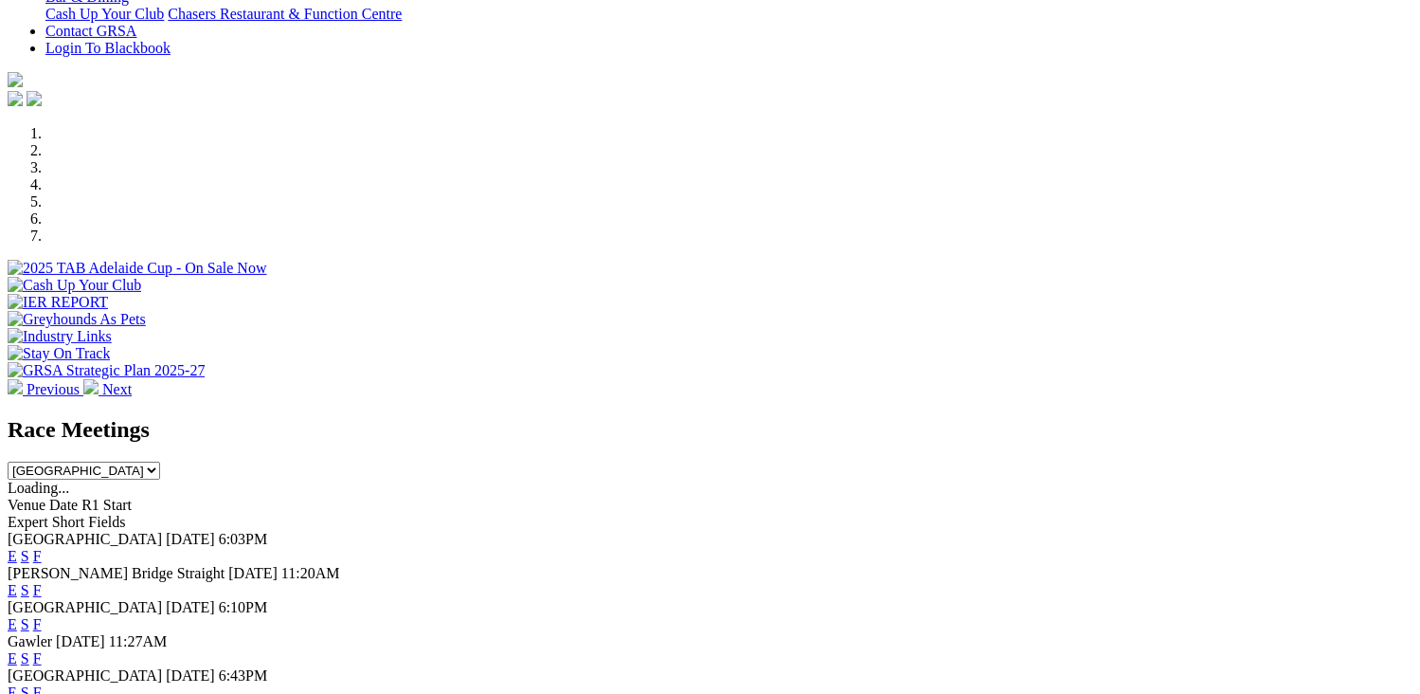
click at [160, 461] on select "South Australia New South Wales Northern Territory Queensland Tasmania Victoria…" at bounding box center [84, 470] width 153 height 18
drag, startPoint x: 888, startPoint y: 336, endPoint x: 893, endPoint y: 364, distance: 28.1
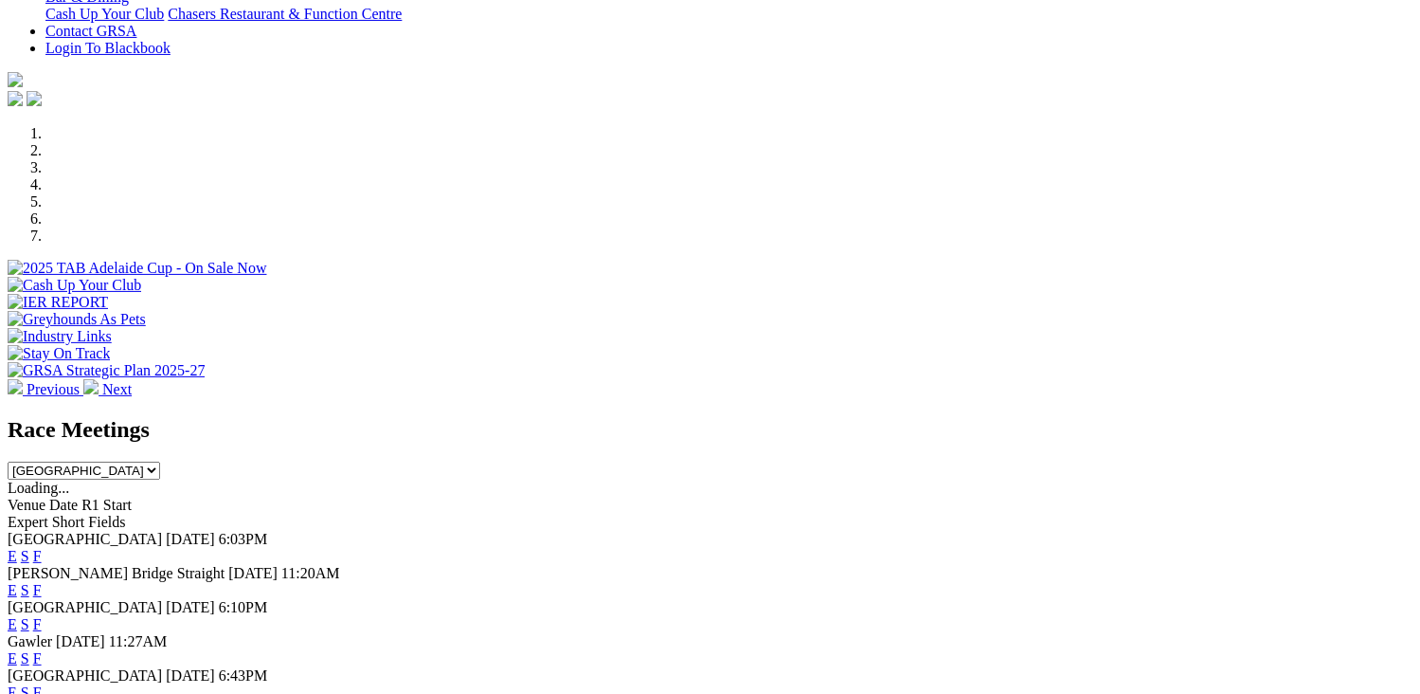
click at [85, 514] on span "Short" at bounding box center [68, 522] width 33 height 16
click at [956, 496] on div "Venue Date R1 Start Expert Short Fields" at bounding box center [710, 513] width 1405 height 34
click at [125, 514] on span "Fields" at bounding box center [106, 522] width 37 height 16
click at [48, 514] on span "Expert" at bounding box center [28, 522] width 41 height 16
click at [78, 496] on span "Date" at bounding box center [63, 504] width 28 height 16
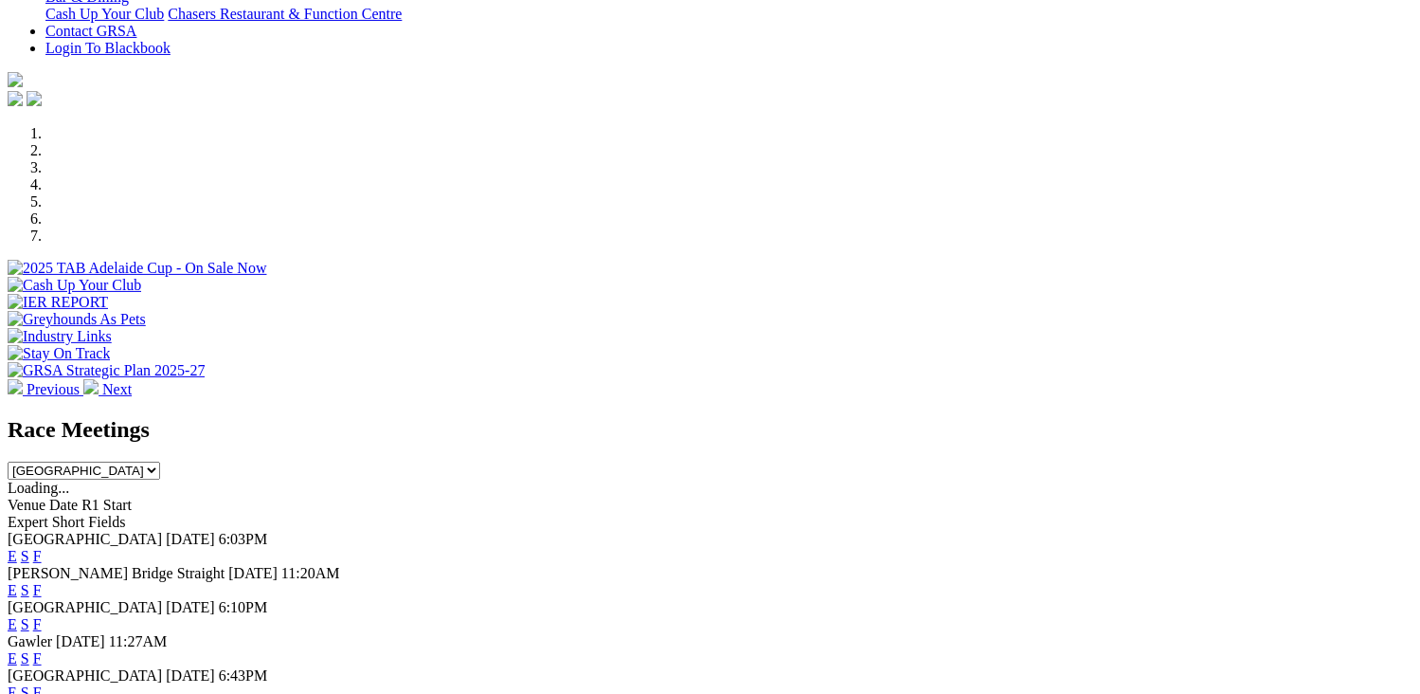
click at [132, 496] on span "R1 Start" at bounding box center [106, 504] width 50 height 16
